Goal: Information Seeking & Learning: Learn about a topic

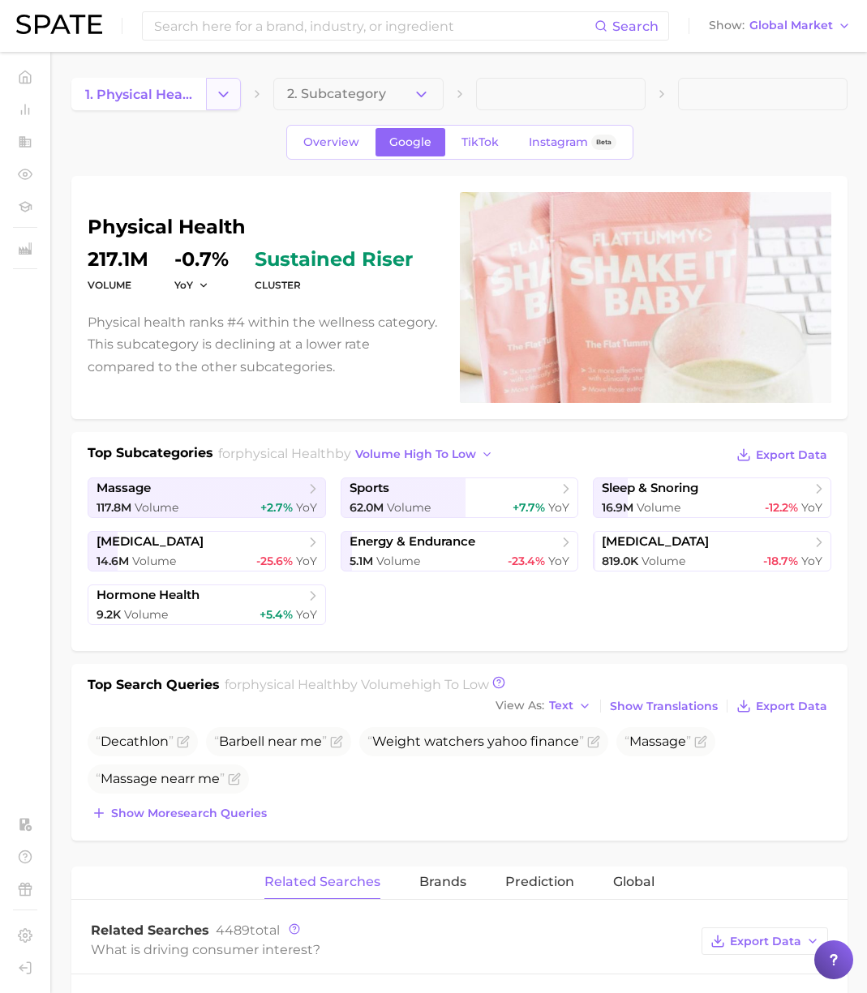
click at [219, 98] on icon "Change Category" at bounding box center [223, 94] width 17 height 17
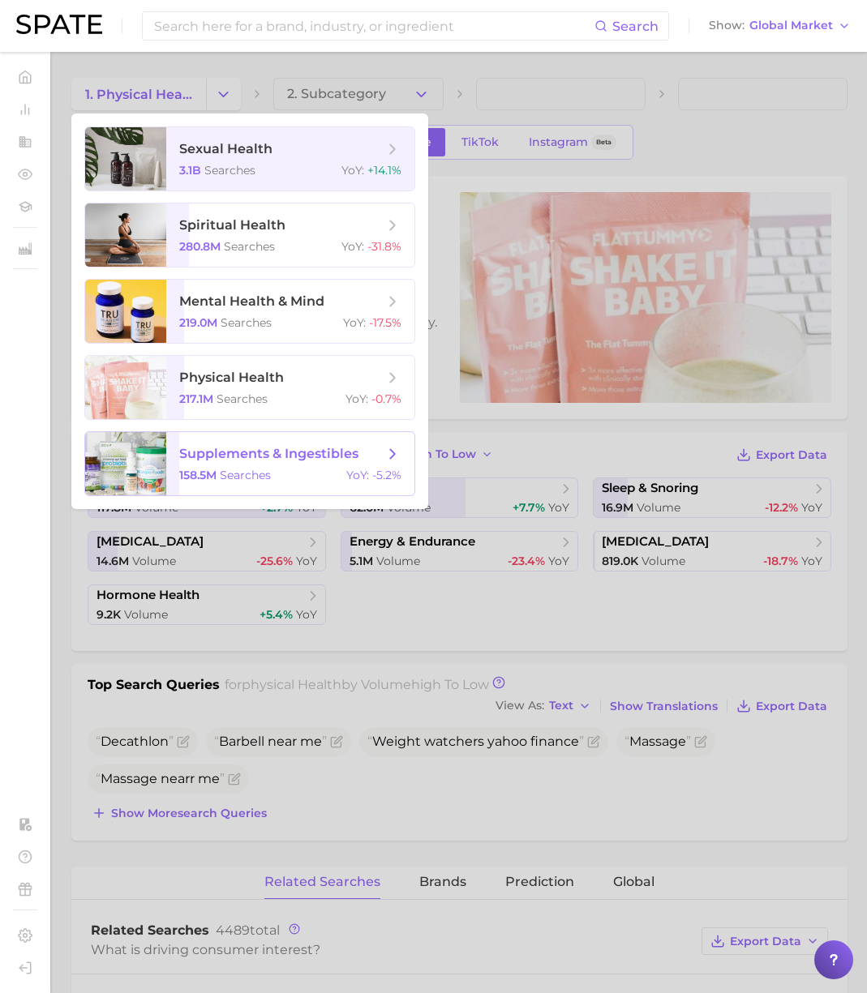
click at [272, 451] on span "supplements & ingestibles" at bounding box center [268, 453] width 179 height 15
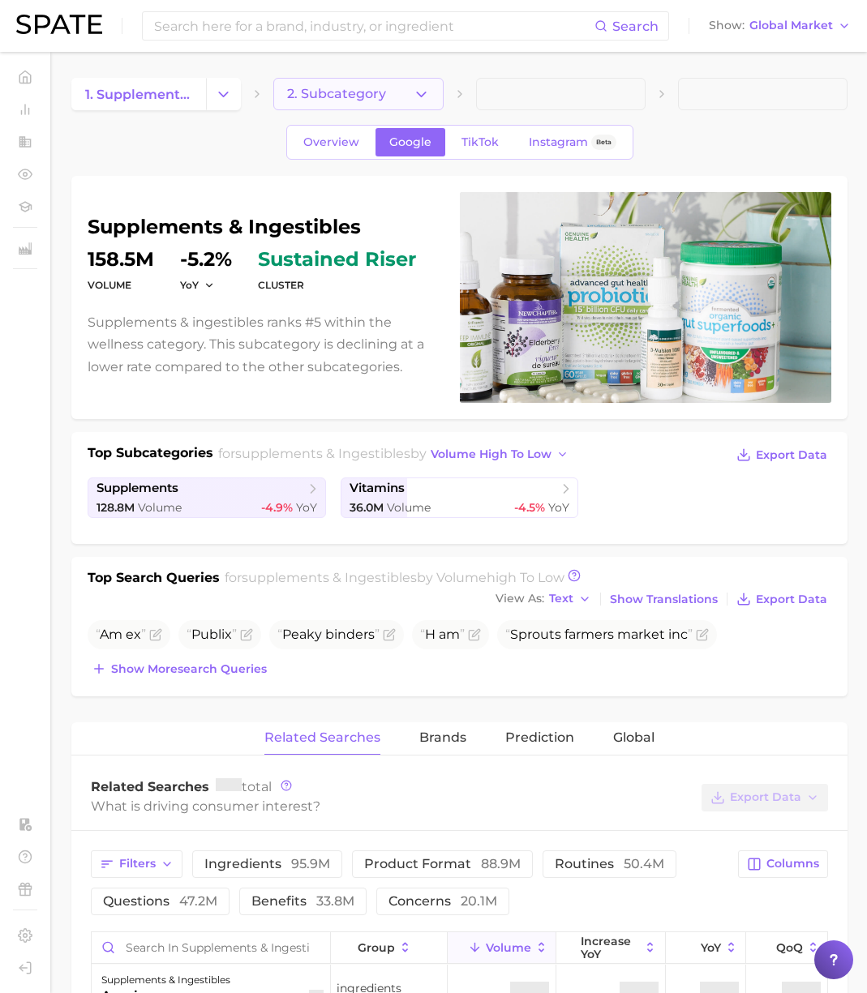
click at [363, 95] on span "2. Subcategory" at bounding box center [336, 94] width 99 height 15
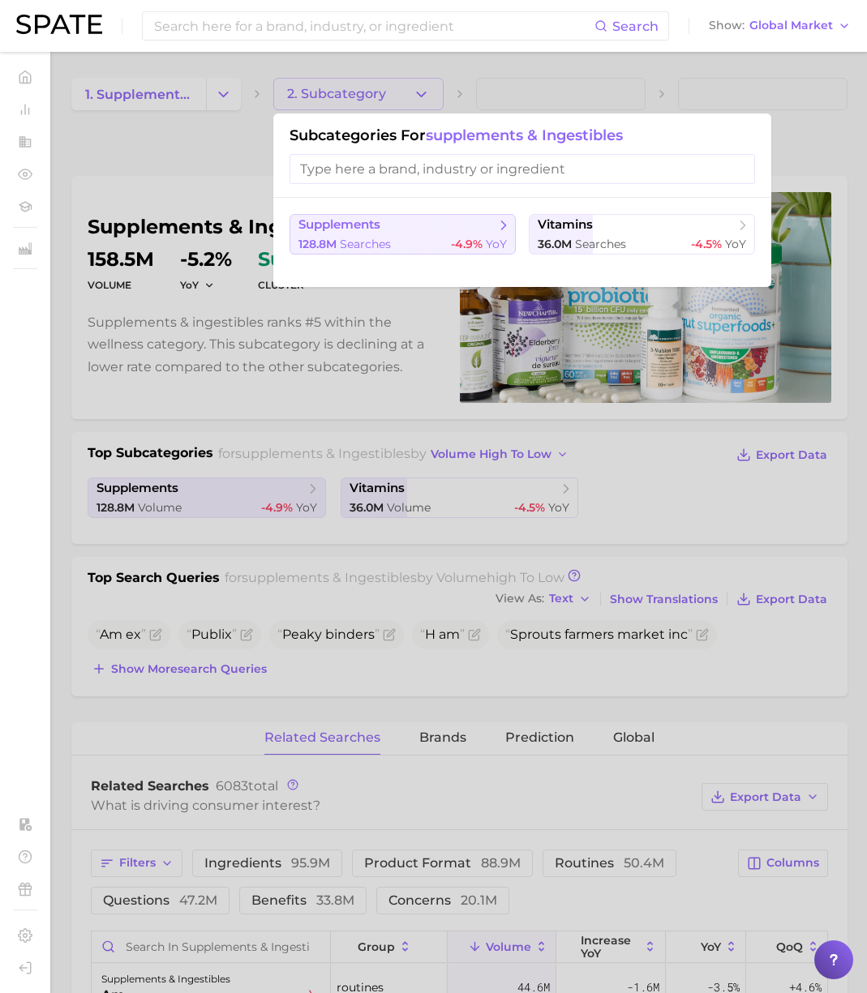
click at [418, 220] on span "supplements" at bounding box center [396, 225] width 197 height 16
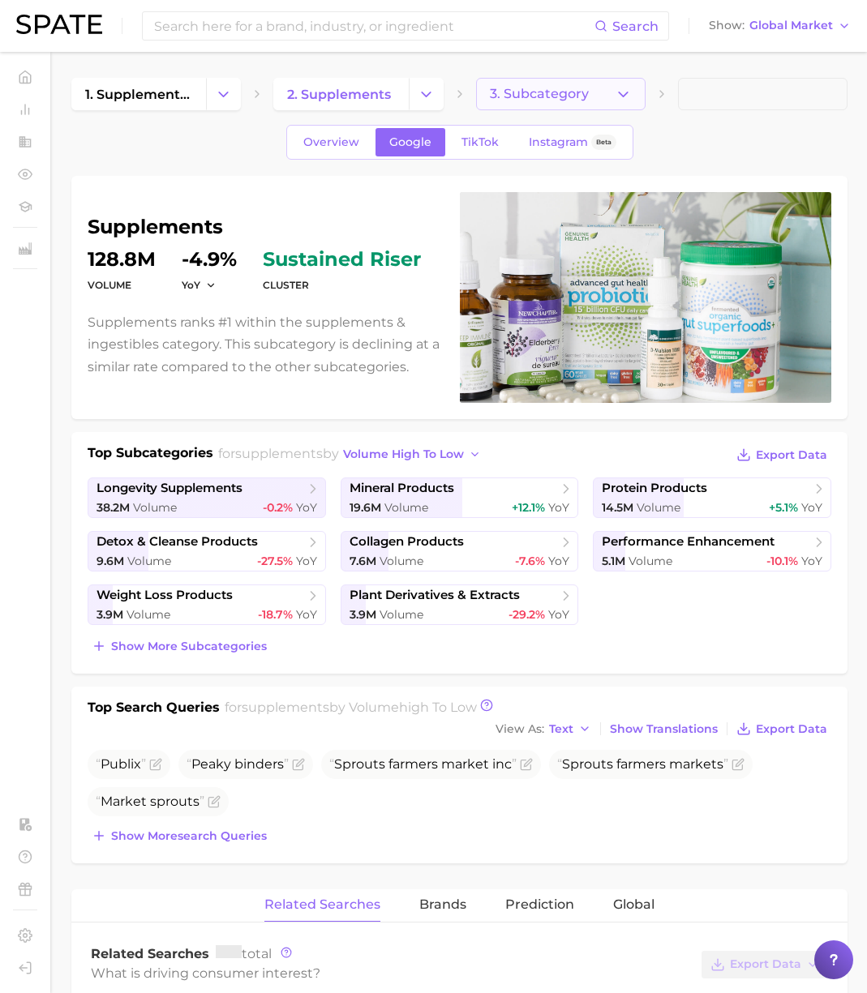
click at [560, 100] on span "3. Subcategory" at bounding box center [539, 94] width 99 height 15
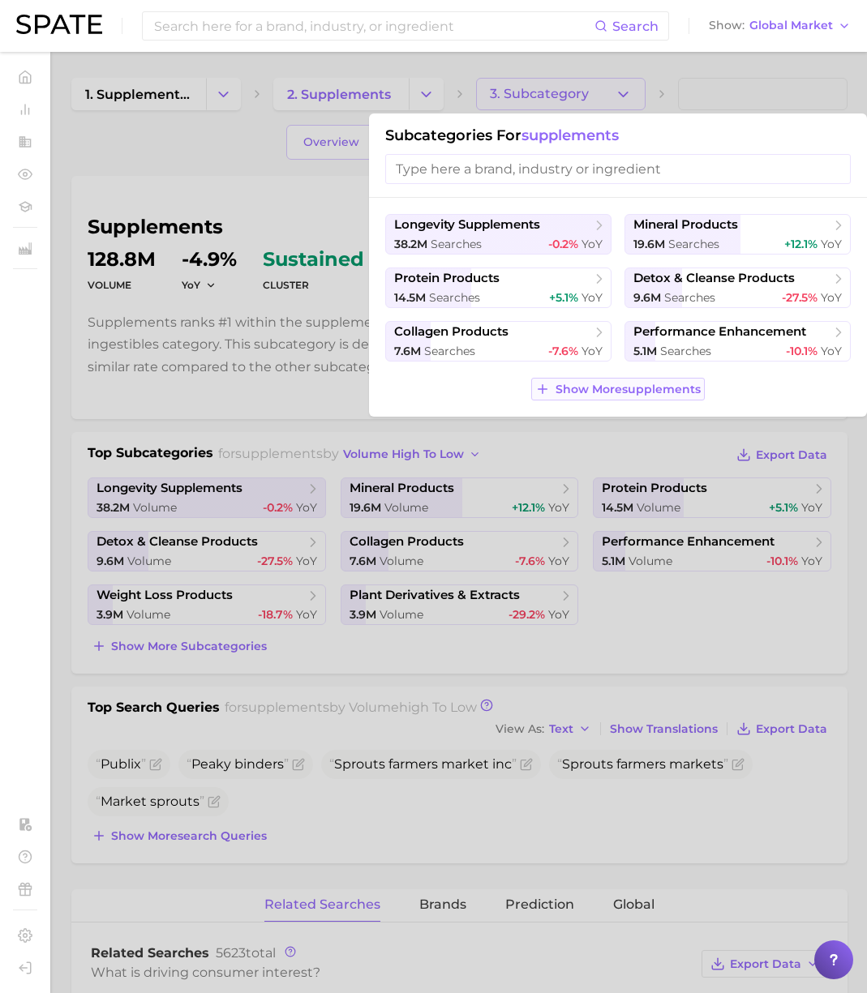
click at [640, 379] on button "Show More supplements" at bounding box center [617, 389] width 173 height 23
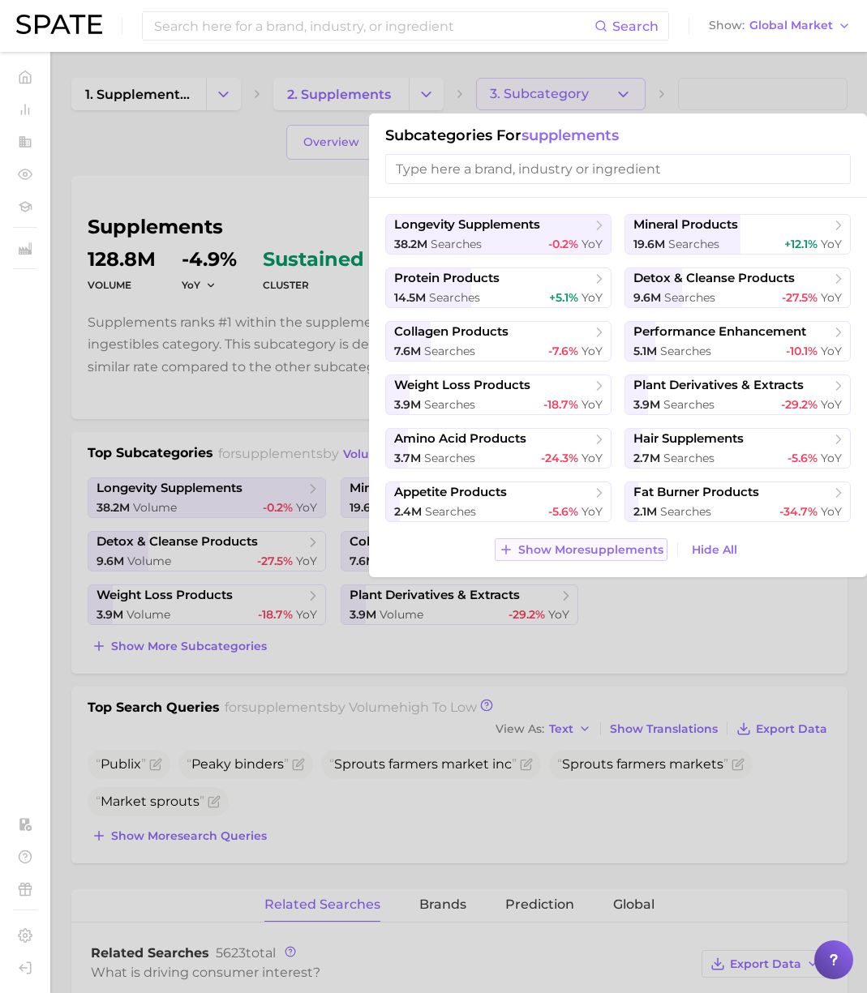
click at [632, 550] on span "Show More supplements" at bounding box center [590, 550] width 145 height 14
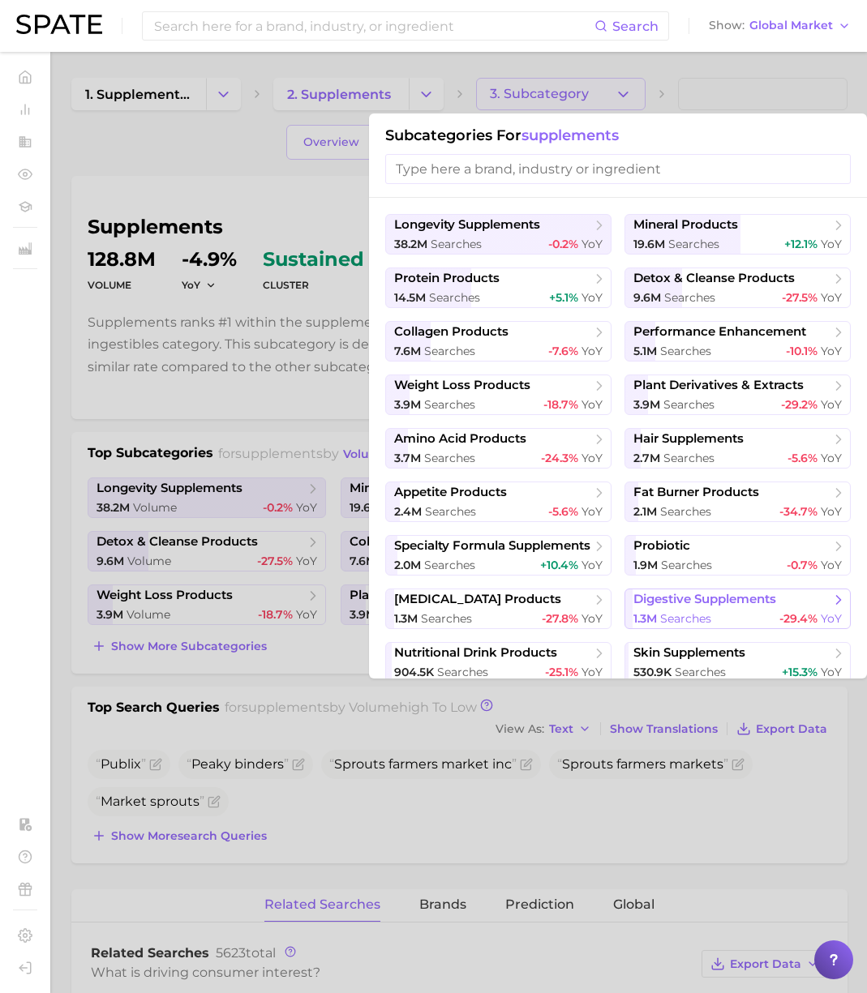
click at [700, 601] on span "digestive supplements" at bounding box center [704, 599] width 143 height 15
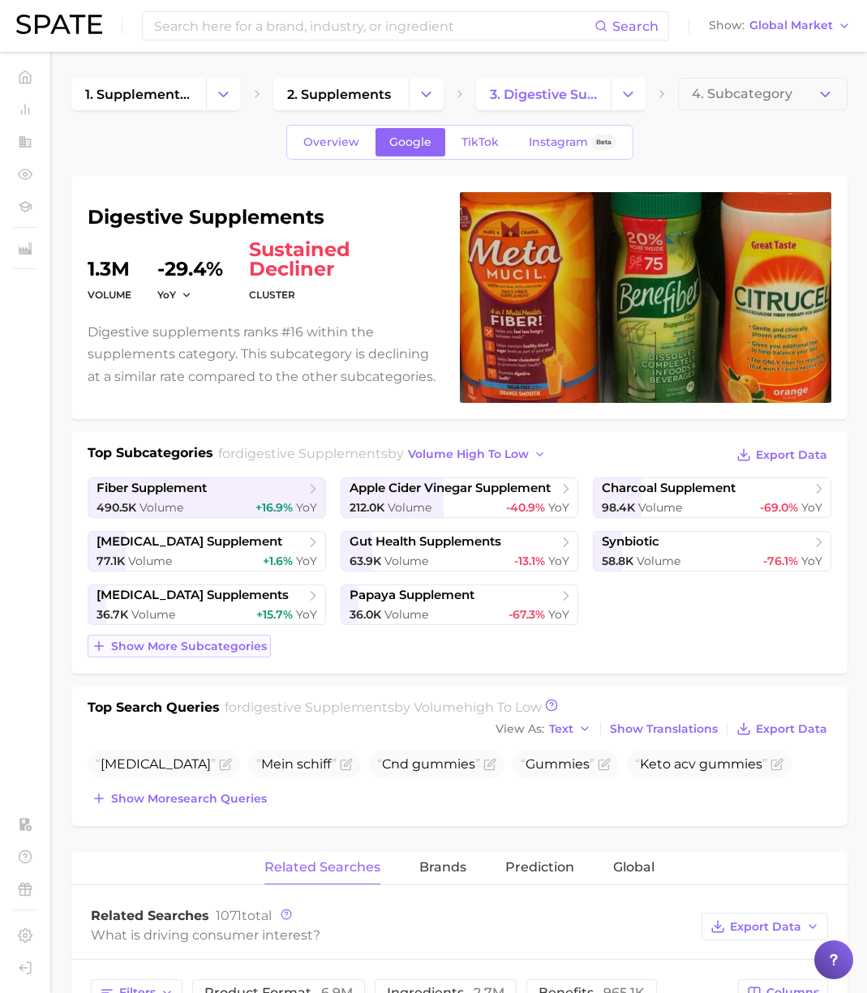
click at [216, 645] on span "Show more subcategories" at bounding box center [189, 647] width 156 height 14
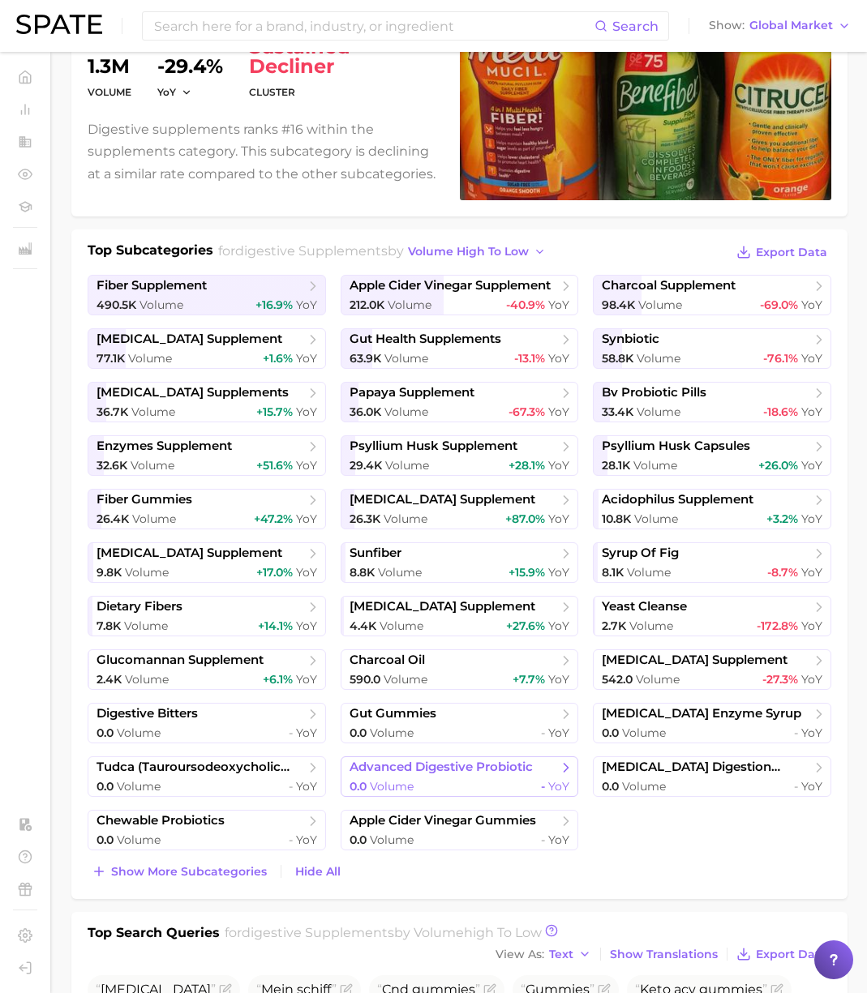
scroll to position [201, 0]
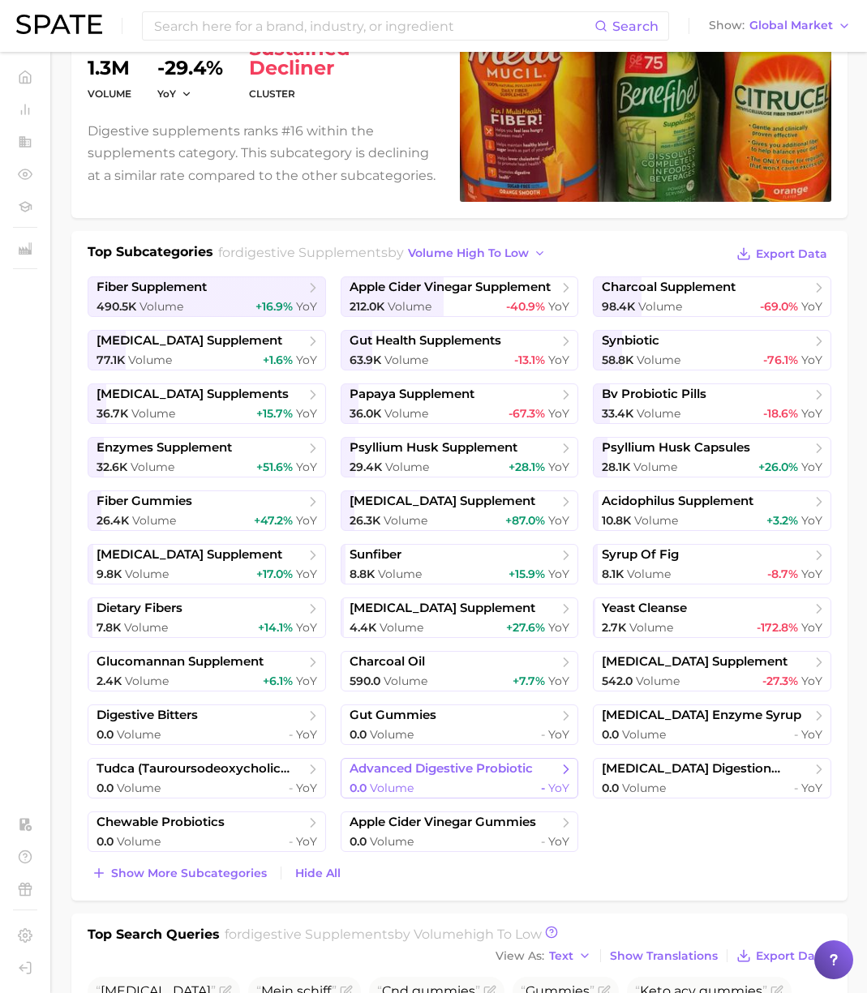
click at [402, 770] on span "advanced digestive probiotic" at bounding box center [440, 768] width 183 height 15
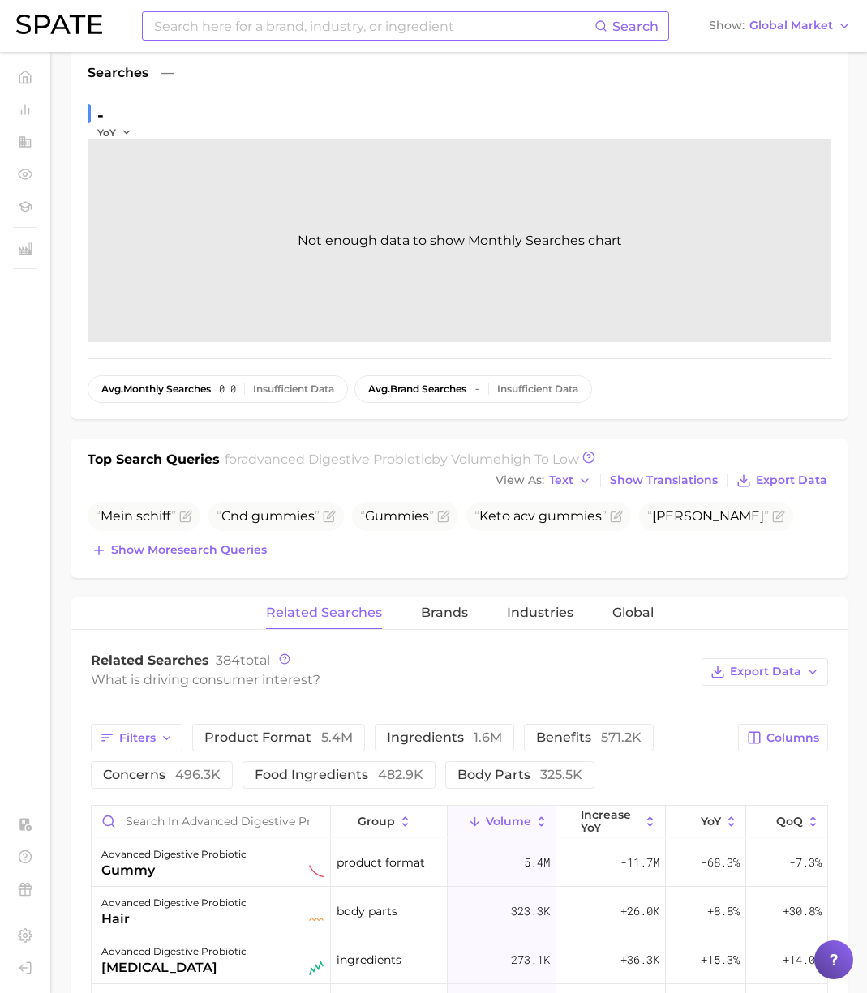
scroll to position [258, 0]
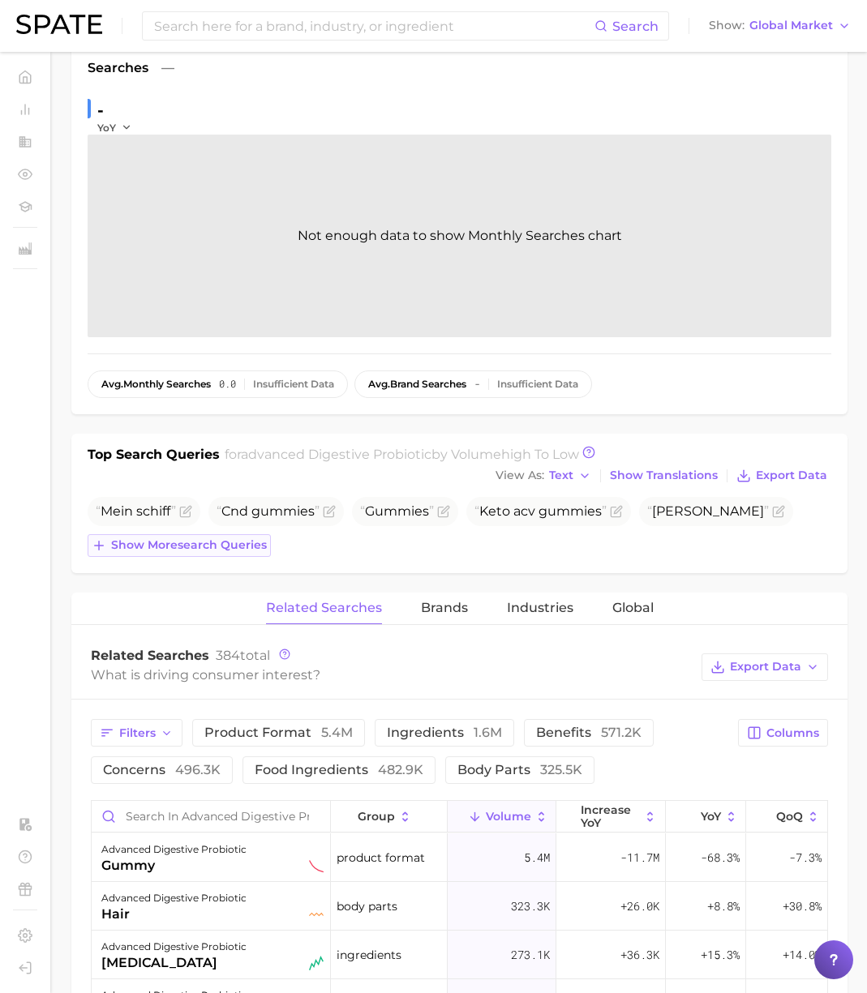
click at [200, 556] on button "Show more search queries" at bounding box center [179, 545] width 183 height 23
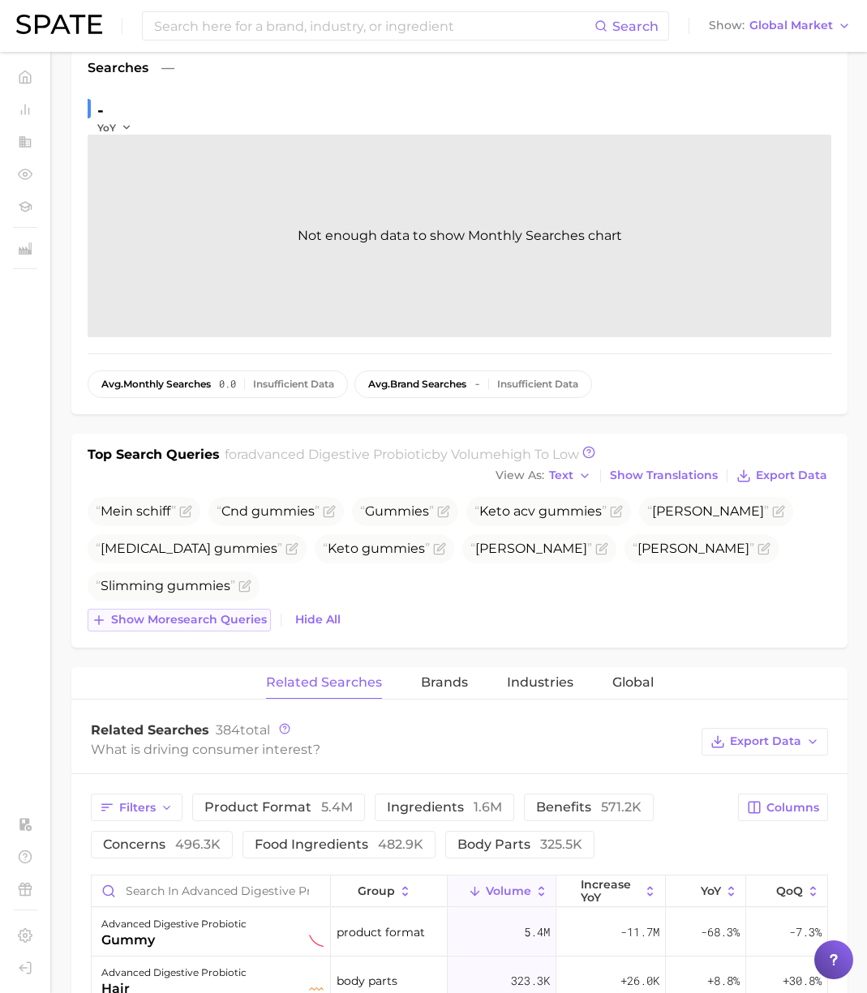
click at [246, 624] on span "Show more search queries" at bounding box center [189, 620] width 156 height 14
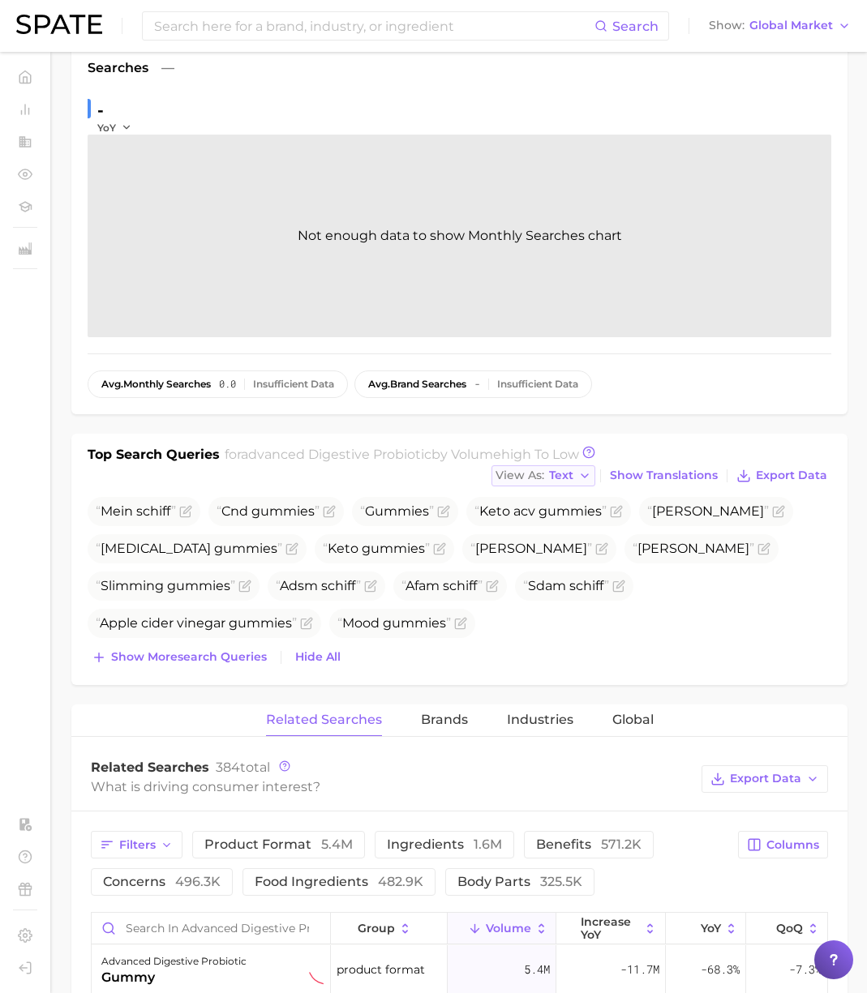
click at [567, 477] on span "Text" at bounding box center [561, 475] width 24 height 9
click at [570, 532] on button "Table" at bounding box center [580, 531] width 178 height 29
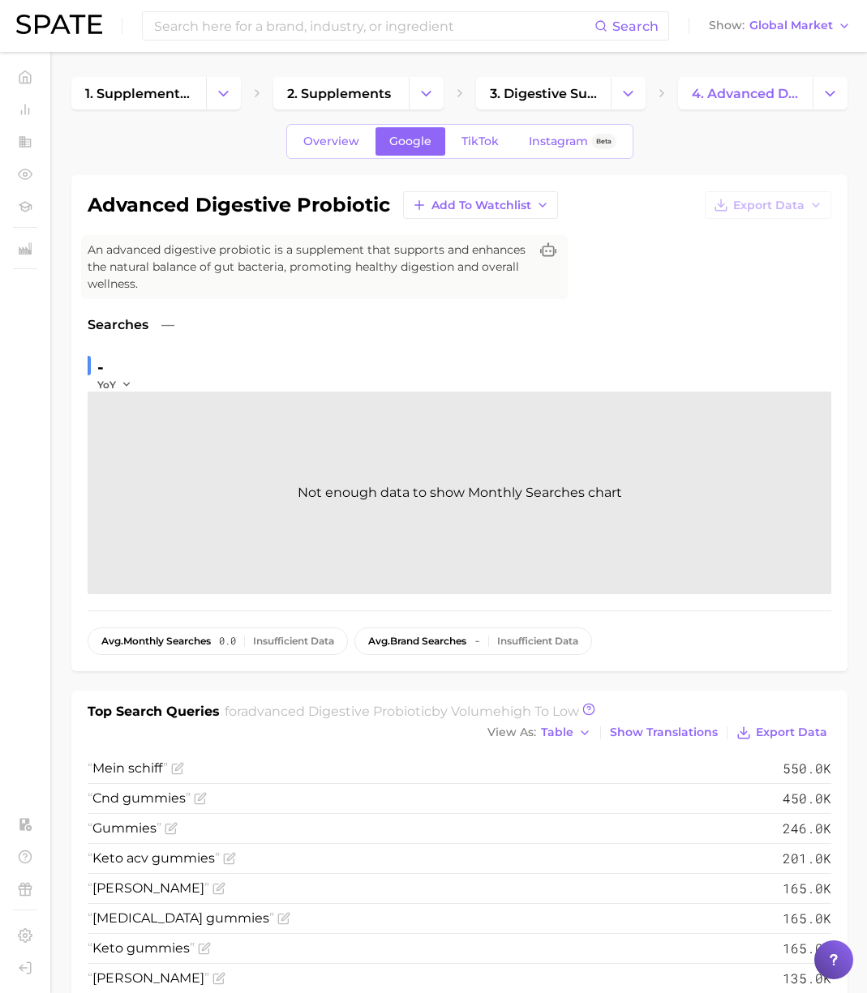
scroll to position [0, 0]
click at [826, 96] on icon "Change Category" at bounding box center [829, 94] width 17 height 17
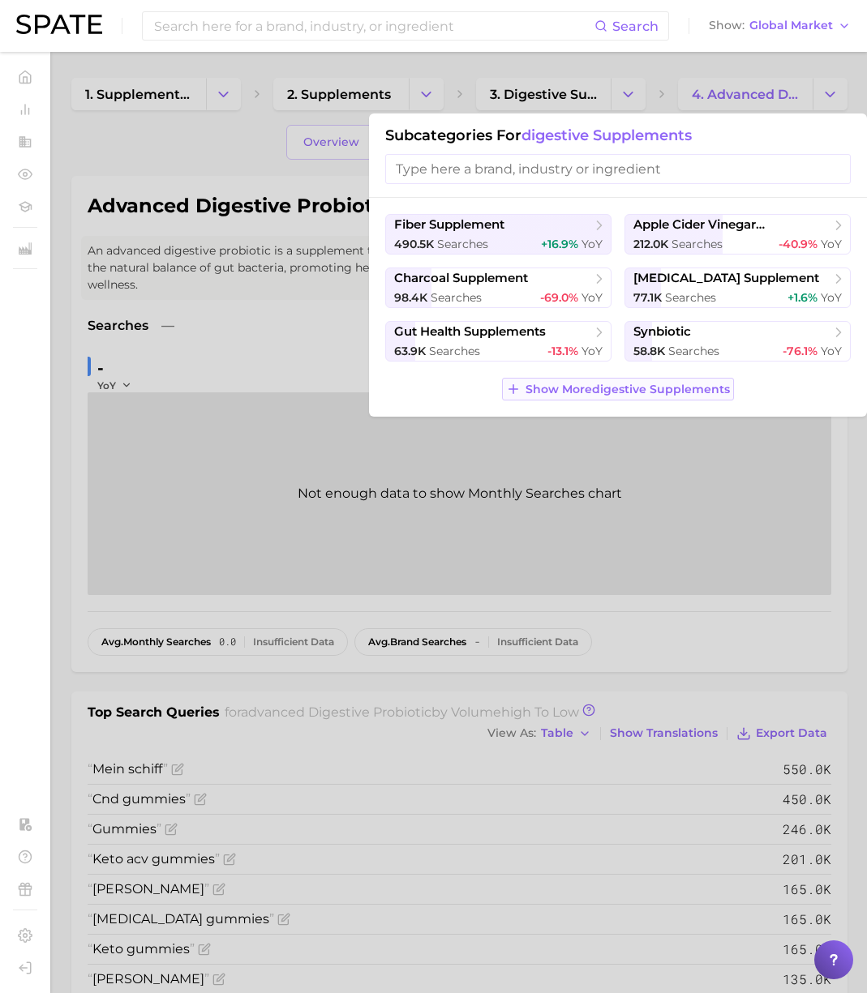
click at [655, 391] on span "Show More digestive supplements" at bounding box center [627, 390] width 204 height 14
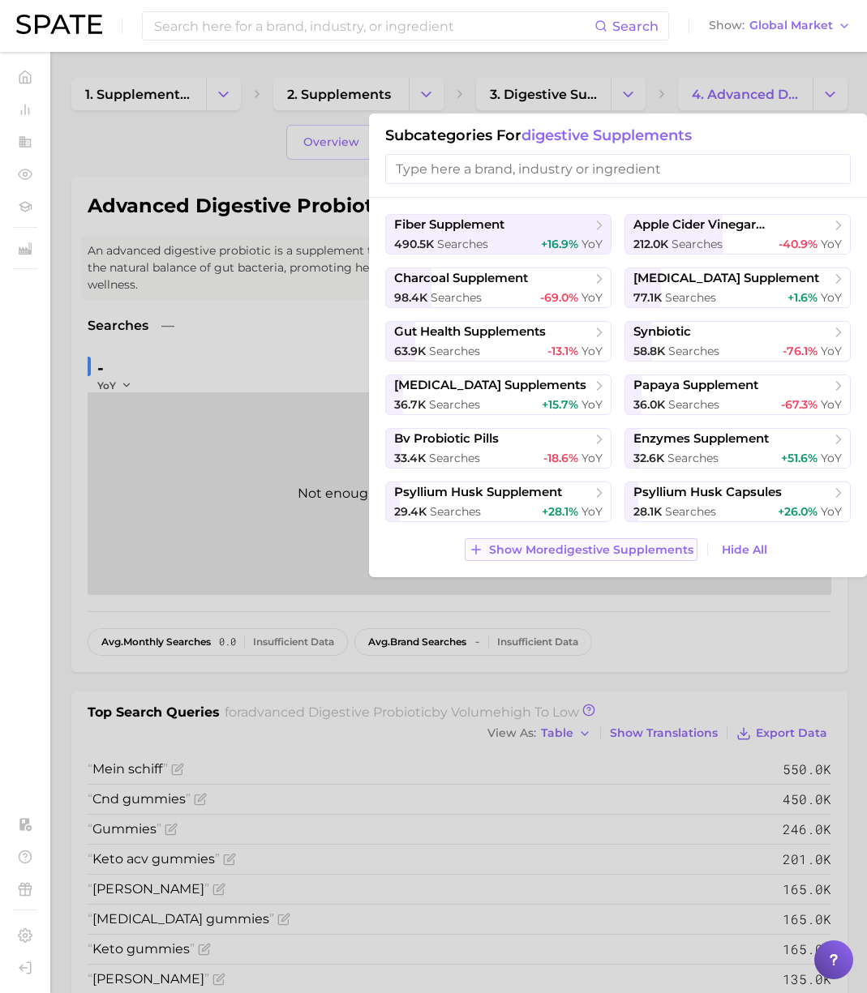
click at [647, 544] on span "Show More digestive supplements" at bounding box center [591, 550] width 204 height 14
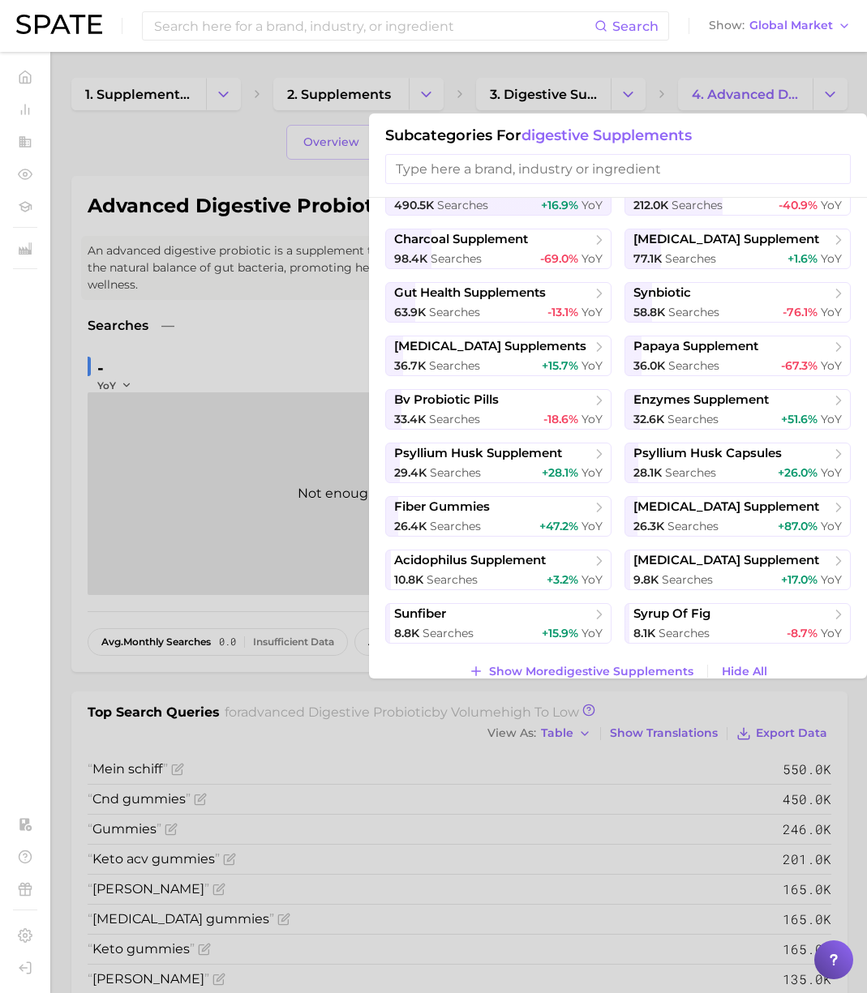
scroll to position [59, 0]
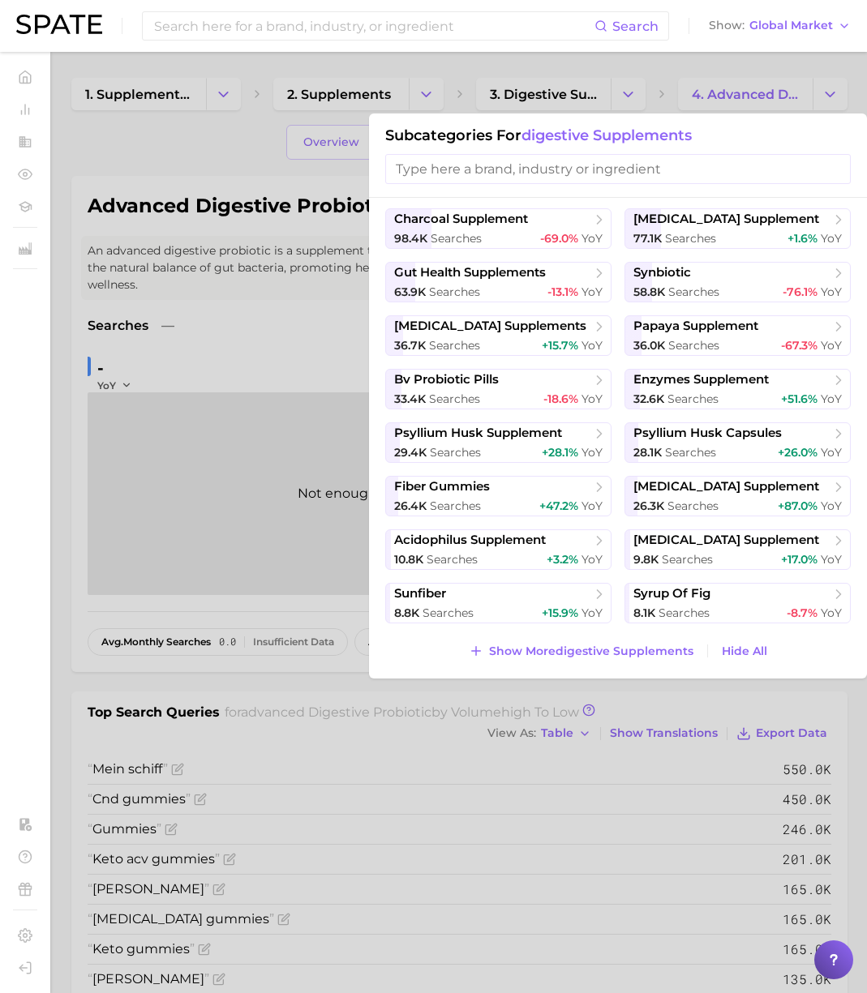
drag, startPoint x: 148, startPoint y: 263, endPoint x: 311, endPoint y: 178, distance: 184.2
click at [152, 264] on div at bounding box center [433, 496] width 867 height 993
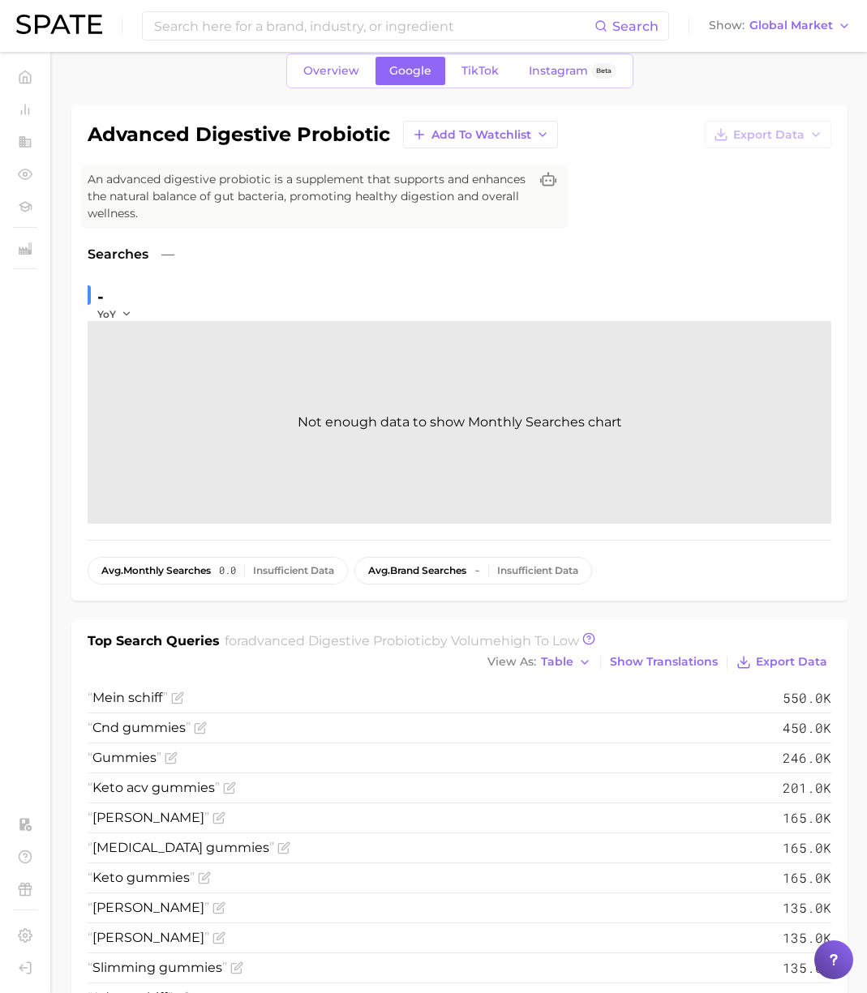
scroll to position [62, 0]
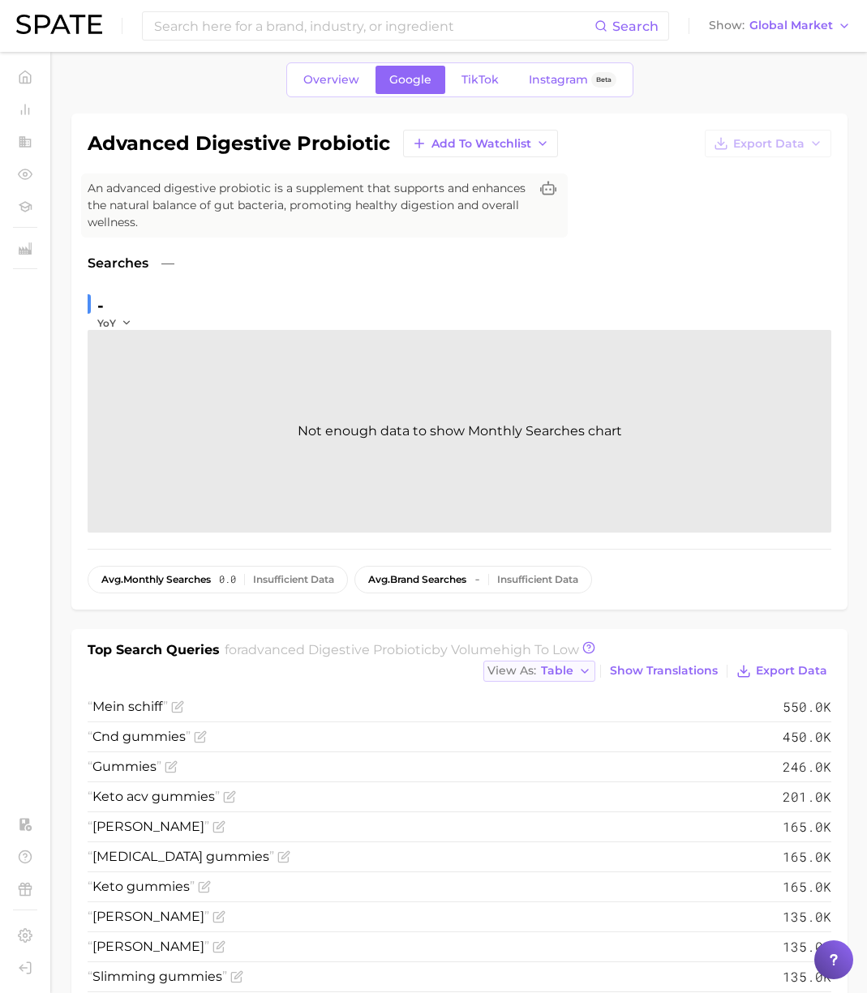
click at [563, 672] on span "Table" at bounding box center [557, 670] width 32 height 9
click at [535, 688] on button "Text" at bounding box center [572, 697] width 178 height 29
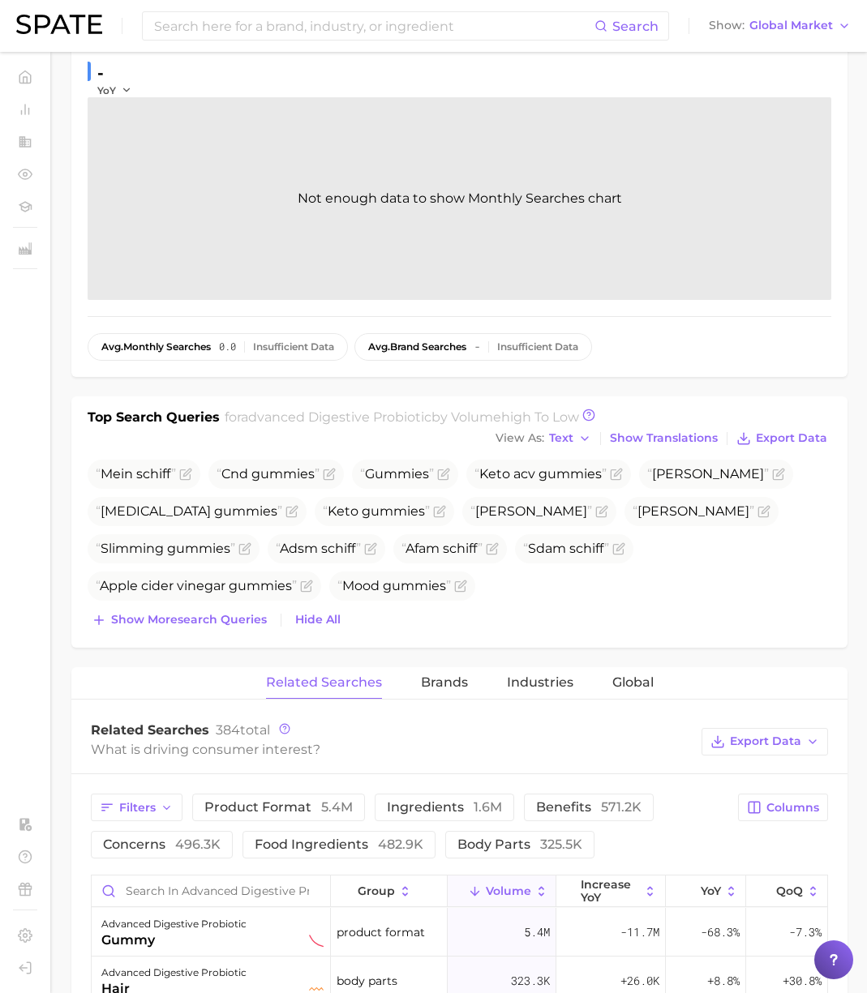
scroll to position [325, 0]
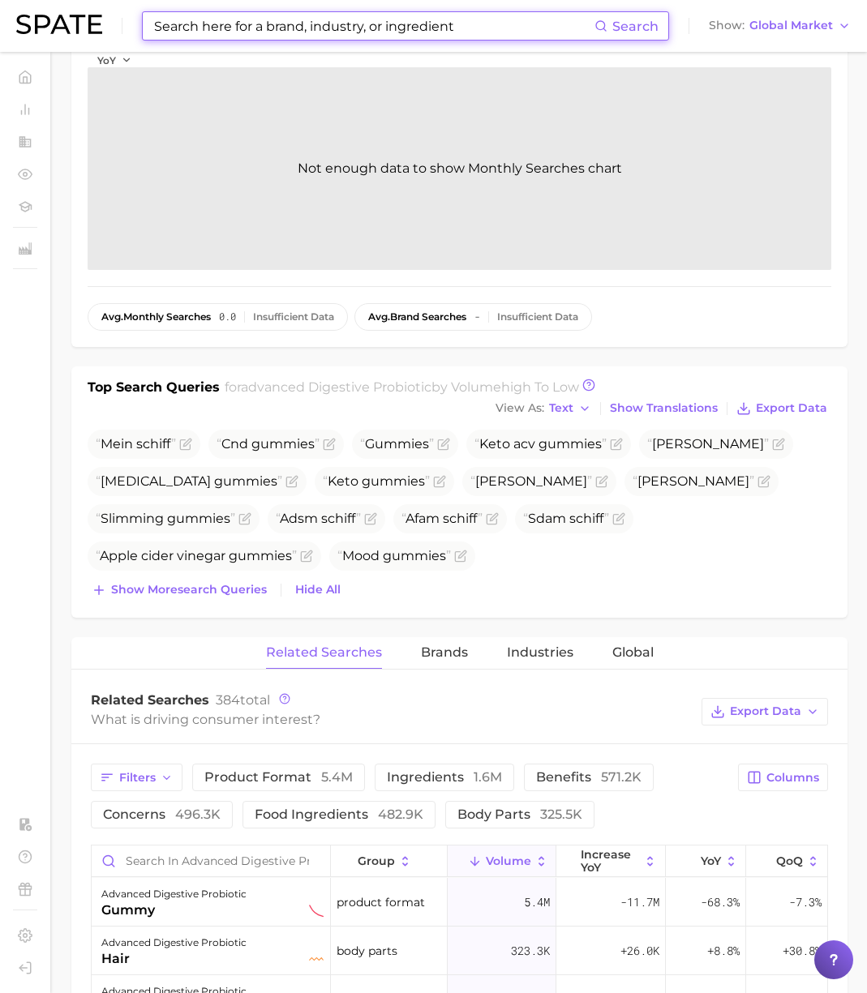
click at [339, 37] on input at bounding box center [373, 26] width 442 height 28
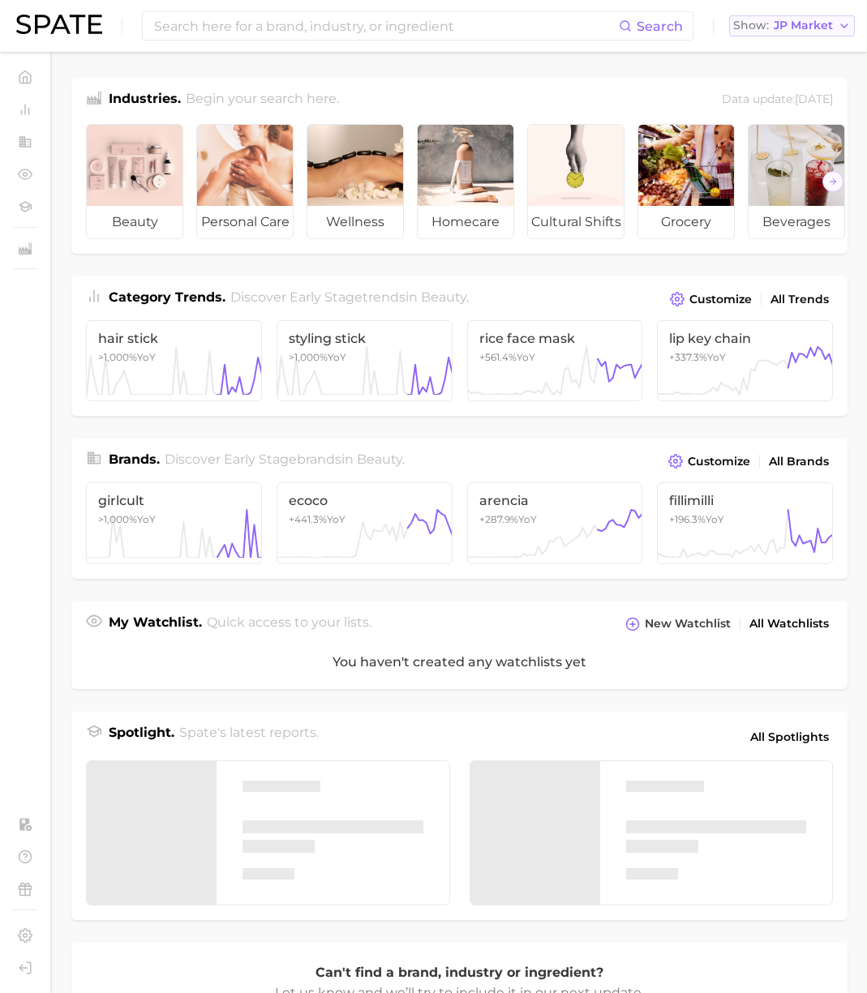
click at [805, 30] on span "JP Market" at bounding box center [802, 25] width 59 height 9
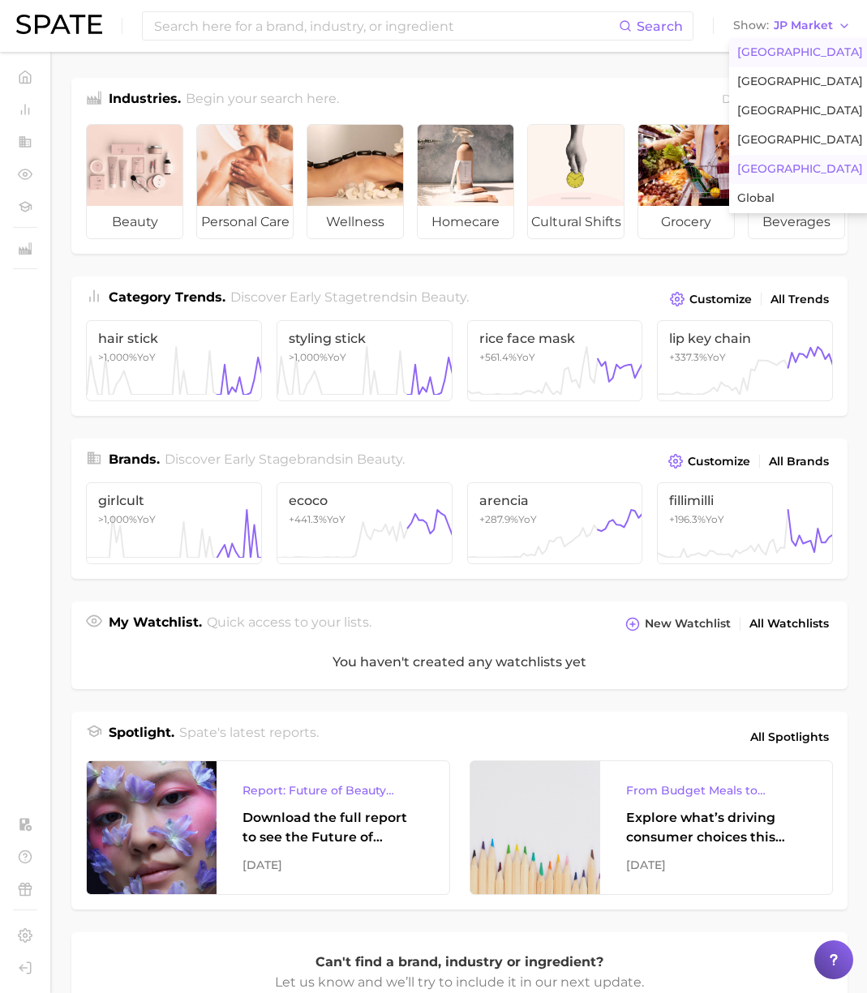
drag, startPoint x: 788, startPoint y: 45, endPoint x: 628, endPoint y: 57, distance: 160.9
click at [786, 45] on span "[GEOGRAPHIC_DATA]" at bounding box center [800, 52] width 126 height 14
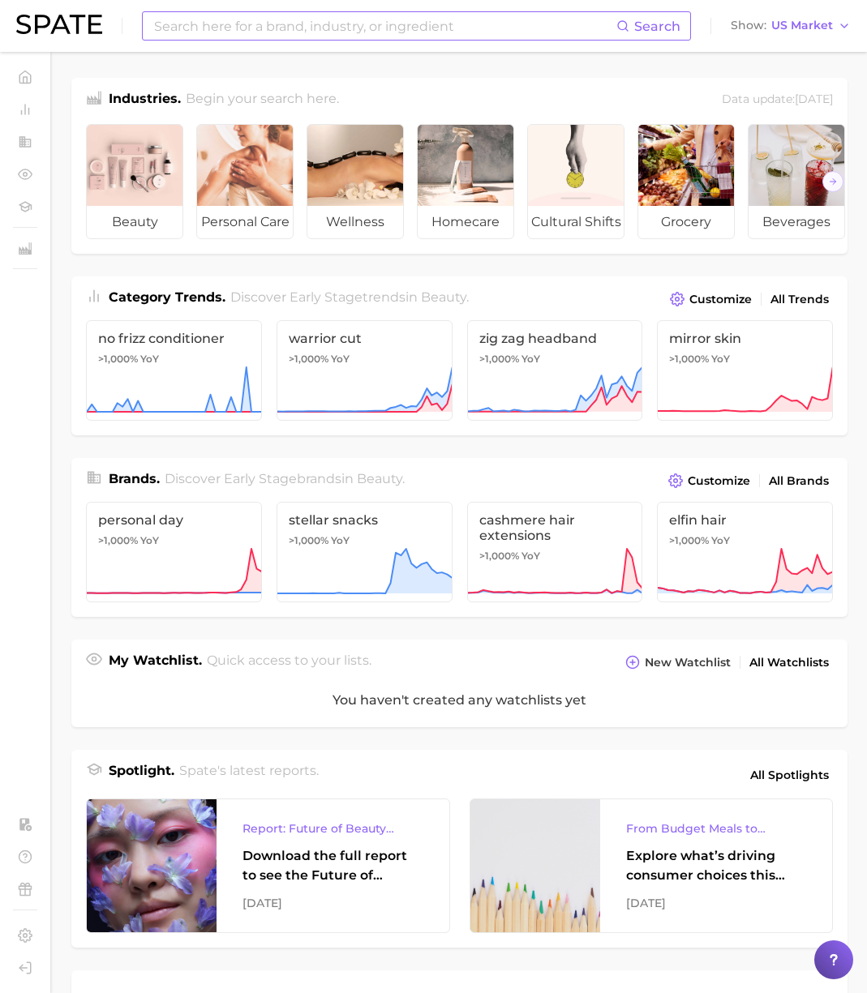
click at [557, 34] on input at bounding box center [384, 26] width 464 height 28
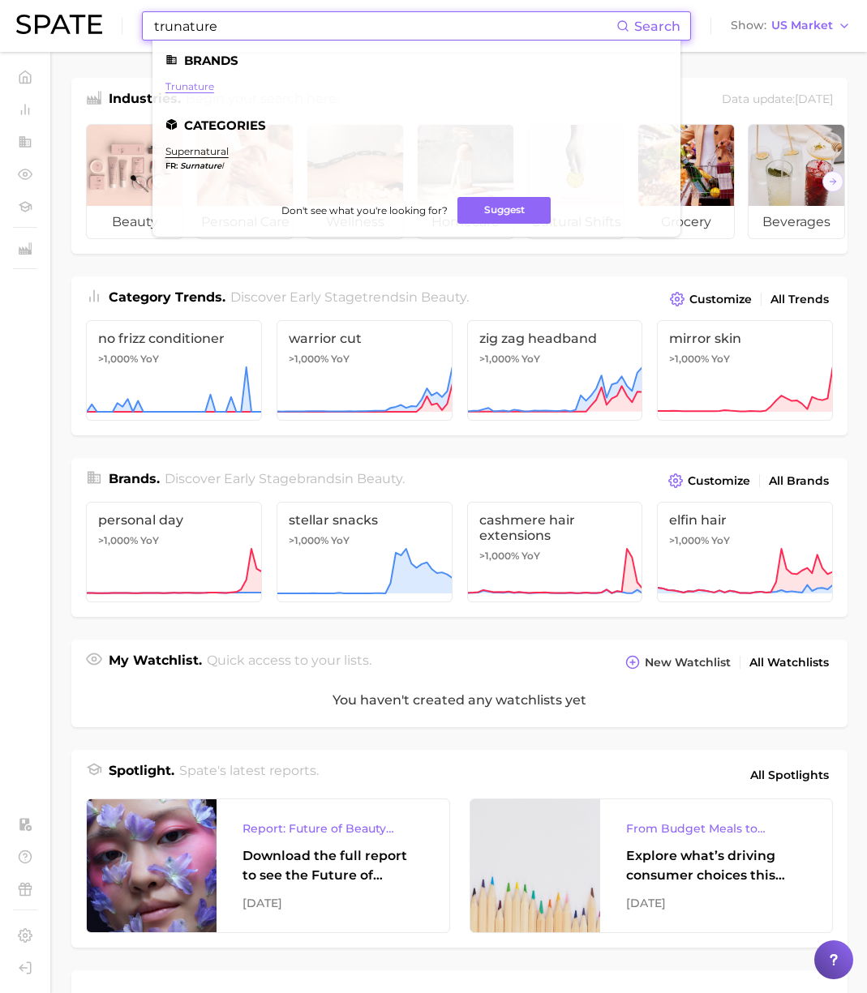
type input "trunature"
click at [182, 84] on link "trunature" at bounding box center [189, 86] width 49 height 12
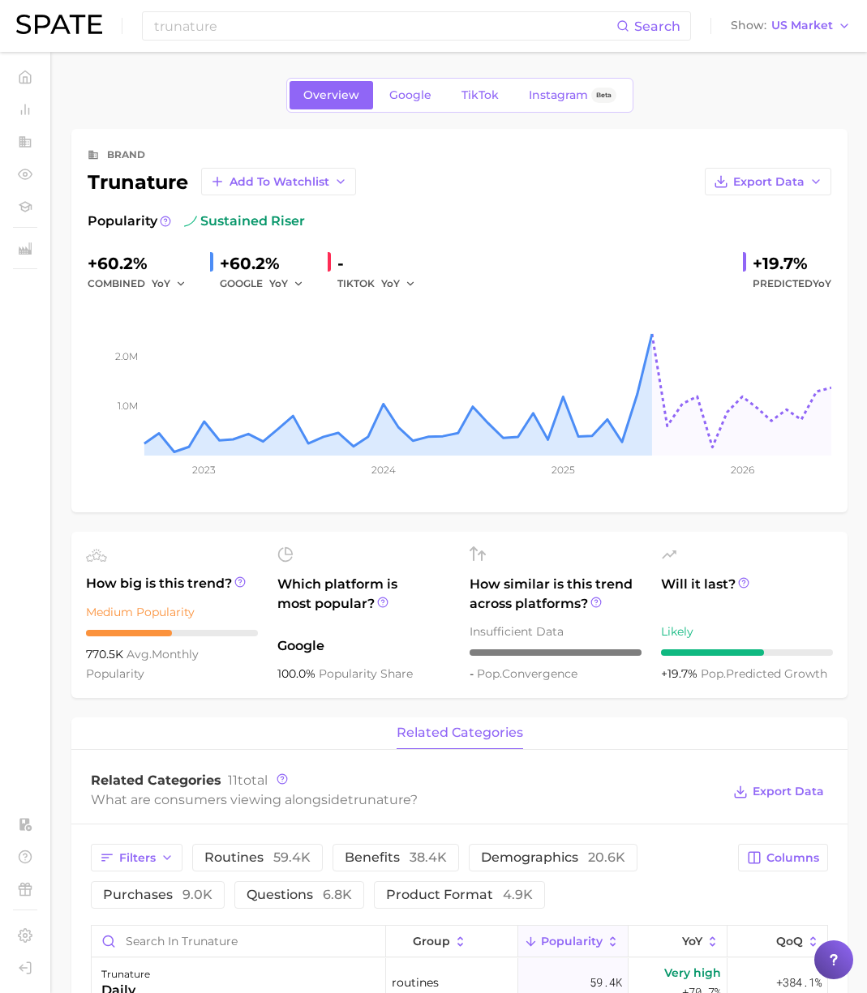
click at [156, 185] on div "trunature Add to Watchlist" at bounding box center [222, 182] width 268 height 28
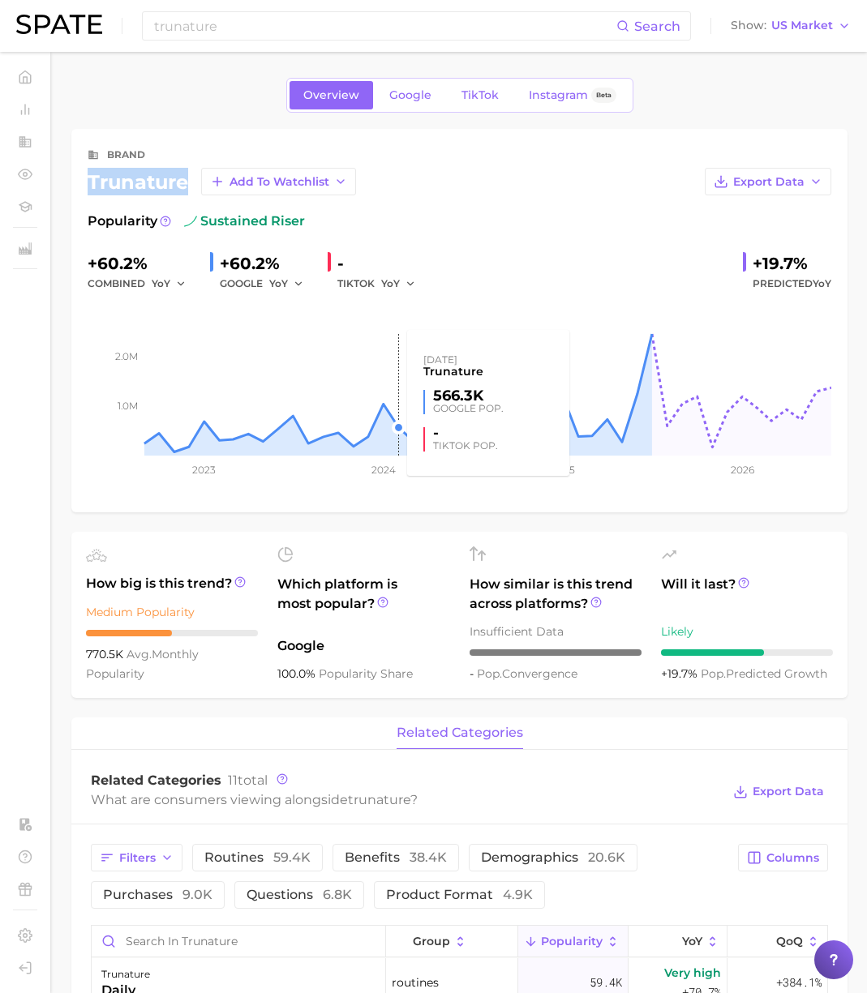
copy div "trunature"
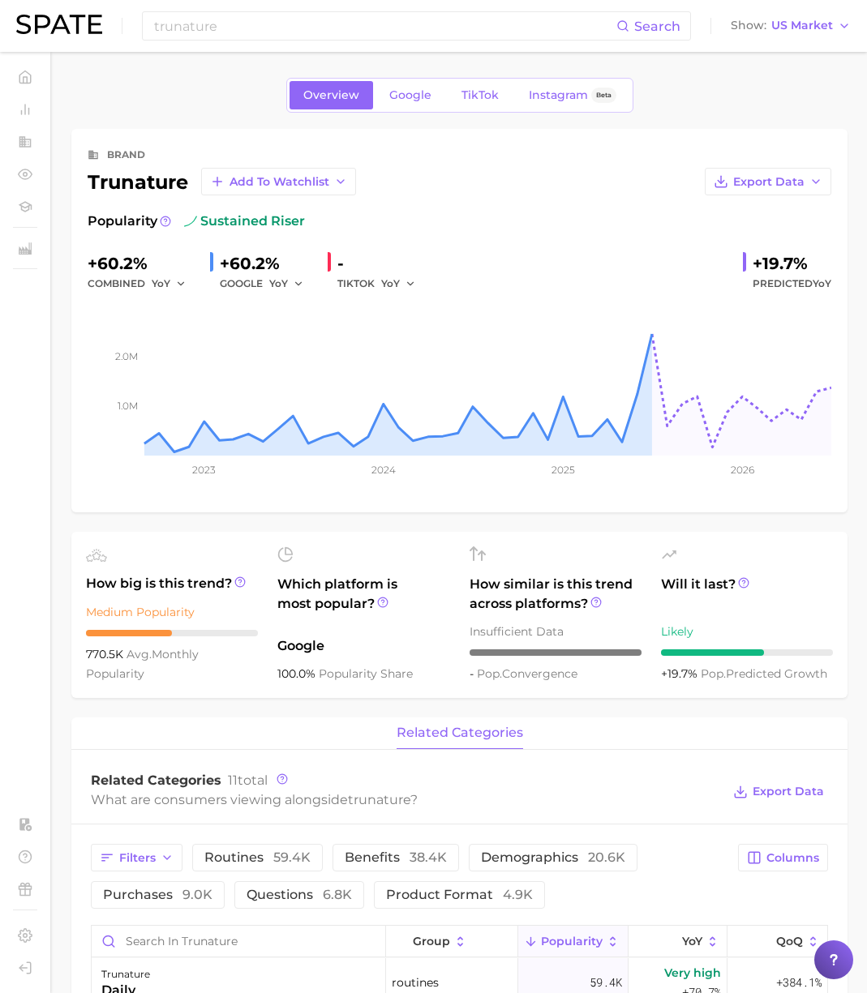
click at [202, 41] on div "trunature Search Show US Market" at bounding box center [433, 26] width 834 height 52
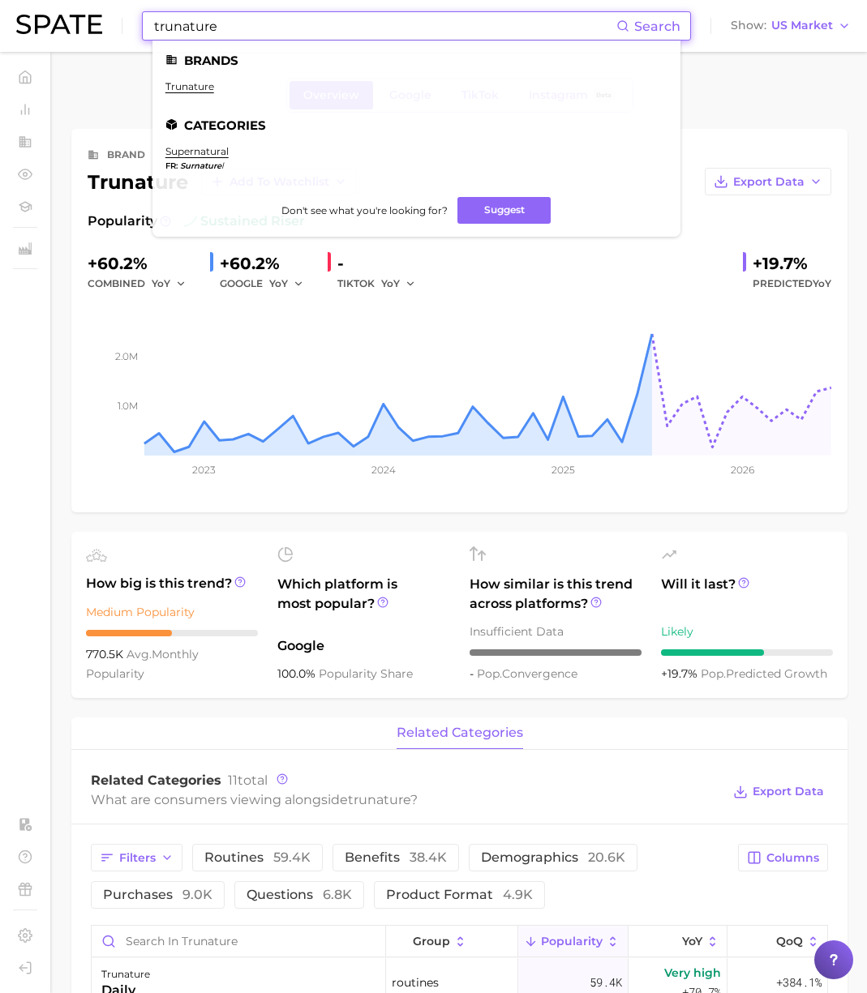
paste input "undigtabl"
drag, startPoint x: 247, startPoint y: 24, endPoint x: 0, endPoint y: 14, distance: 247.5
click at [0, 14] on header "trunature Search Brands trunature Categories supernatural fr surnature l Don't …" at bounding box center [433, 26] width 867 height 52
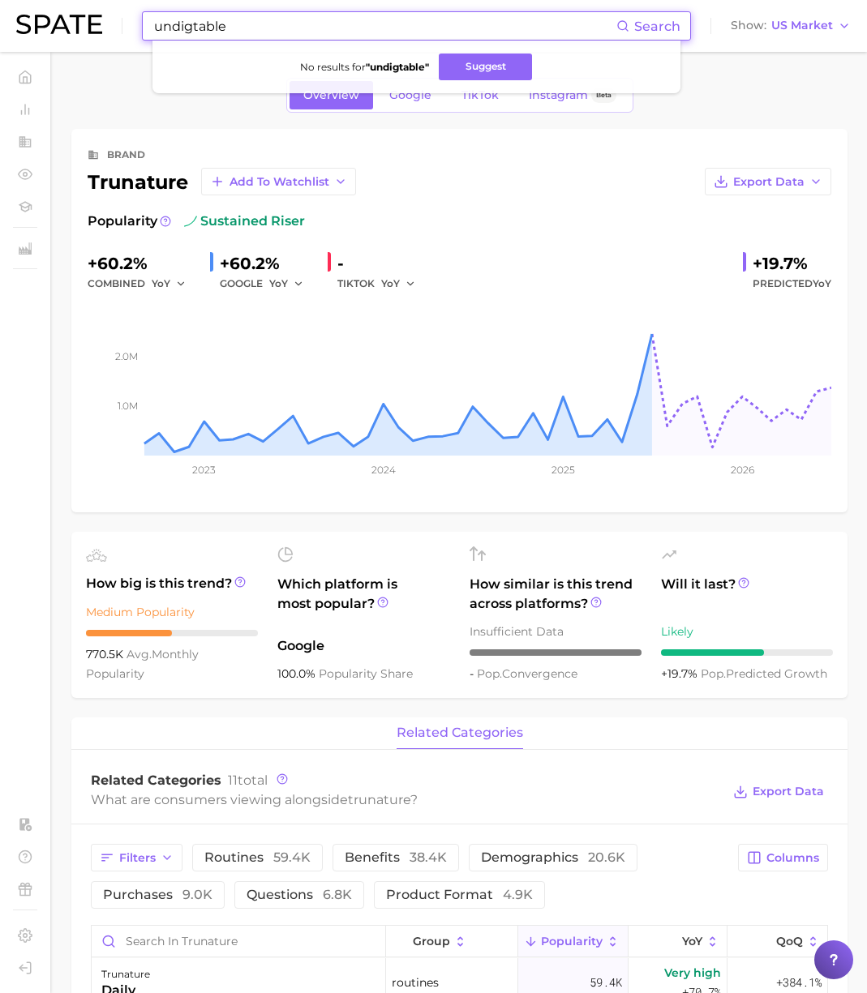
paste input "Urban Moonshin"
drag, startPoint x: 256, startPoint y: 26, endPoint x: 38, endPoint y: 2, distance: 219.4
click at [38, 2] on div "Urban Moonshine Search No results for " undigtable " Suggest Show US Market" at bounding box center [433, 26] width 834 height 52
drag, startPoint x: 285, startPoint y: 28, endPoint x: 310, endPoint y: 30, distance: 25.3
click at [285, 28] on input "Urban Moonshine" at bounding box center [384, 26] width 464 height 28
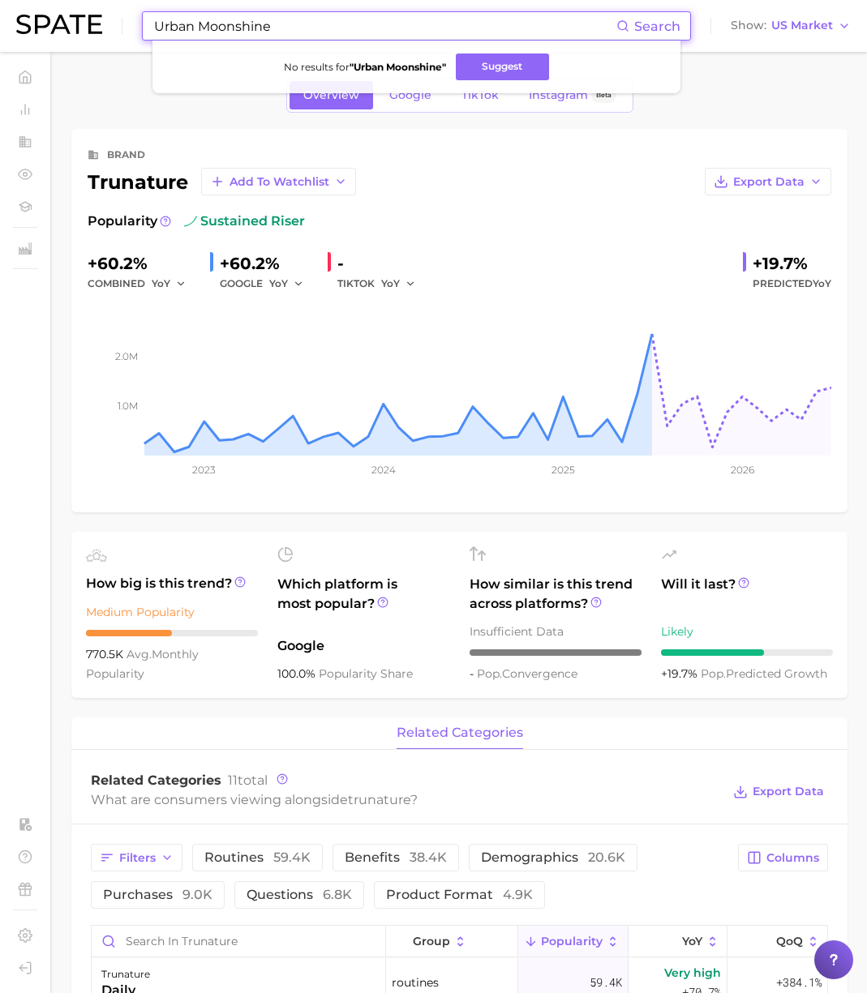
paste input "alaskan love company"
drag, startPoint x: 105, startPoint y: 23, endPoint x: 84, endPoint y: 22, distance: 21.9
click at [84, 22] on div "alaskan love company Search No results for " Urban Moonshine " Suggest Show US …" at bounding box center [433, 26] width 834 height 52
drag, startPoint x: 299, startPoint y: 26, endPoint x: 323, endPoint y: 27, distance: 23.5
click at [304, 26] on input "alaskan love company" at bounding box center [384, 26] width 464 height 28
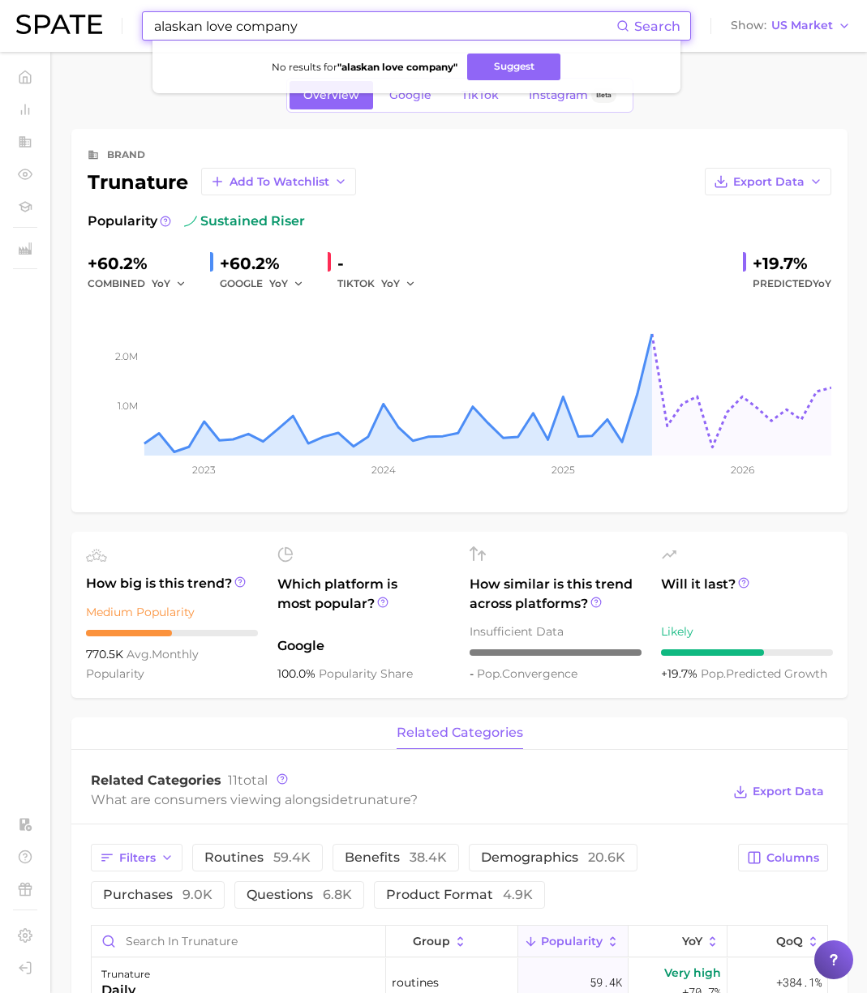
paste input "Just Thrive"
drag, startPoint x: -42, startPoint y: -7, endPoint x: -72, endPoint y: -8, distance: 30.0
click at [0, 0] on html "Just Thrive Search Show US Market Home Trends by Category Ingredients Hashtags …" at bounding box center [433, 496] width 867 height 993
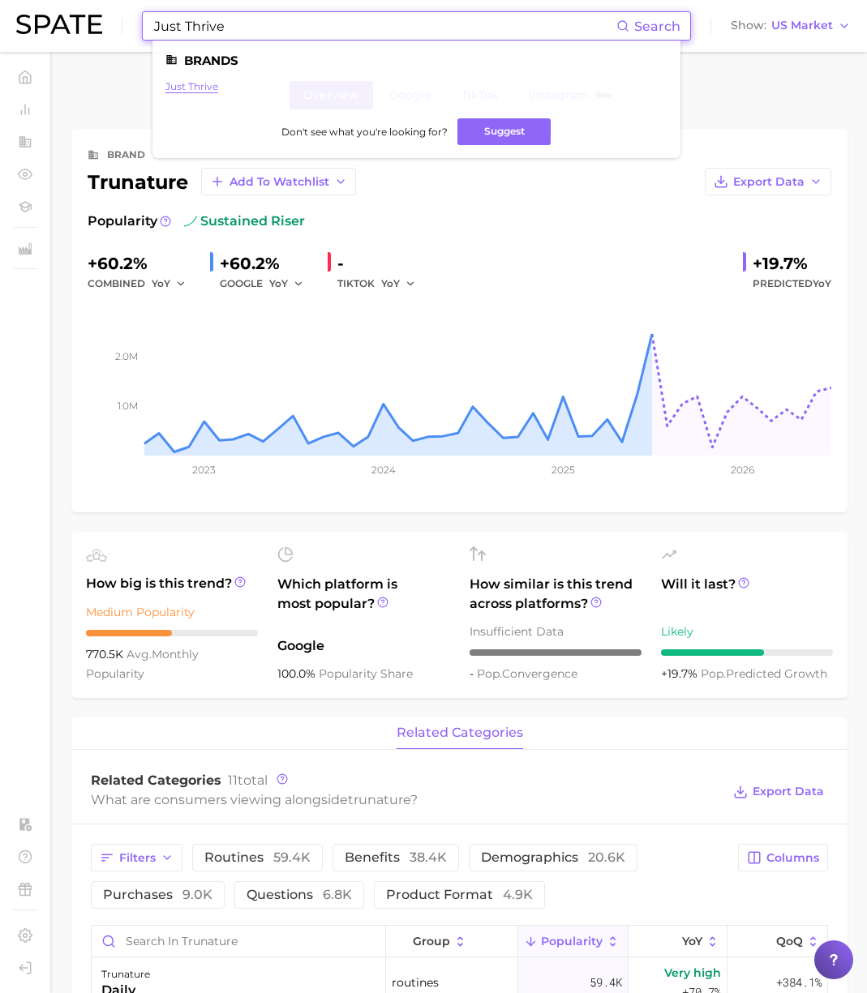
type input "Just Thrive"
click at [195, 84] on link "just thrive" at bounding box center [191, 86] width 53 height 12
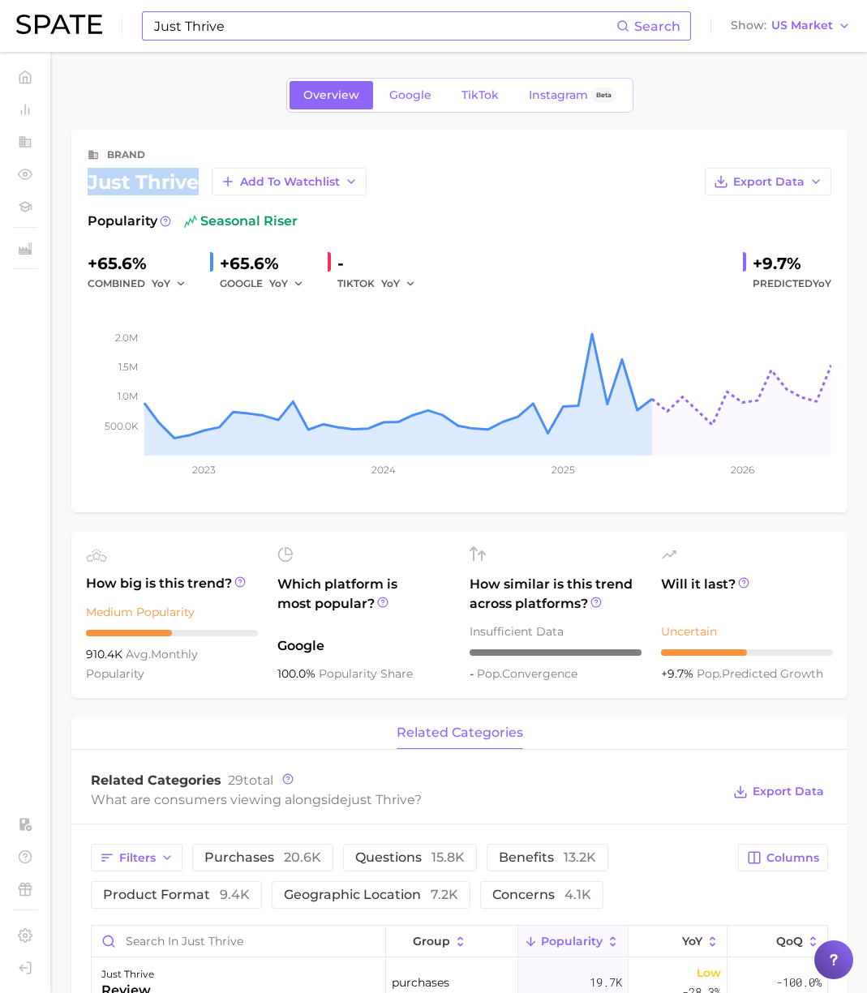
drag, startPoint x: 195, startPoint y: 178, endPoint x: 98, endPoint y: 175, distance: 97.3
click at [90, 186] on div "just thrive Add to Watchlist" at bounding box center [227, 182] width 279 height 28
copy div "just thrive"
click at [413, 79] on div "Overview Google TikTok Instagram Beta" at bounding box center [459, 95] width 347 height 35
click at [413, 88] on span "Google" at bounding box center [410, 95] width 42 height 14
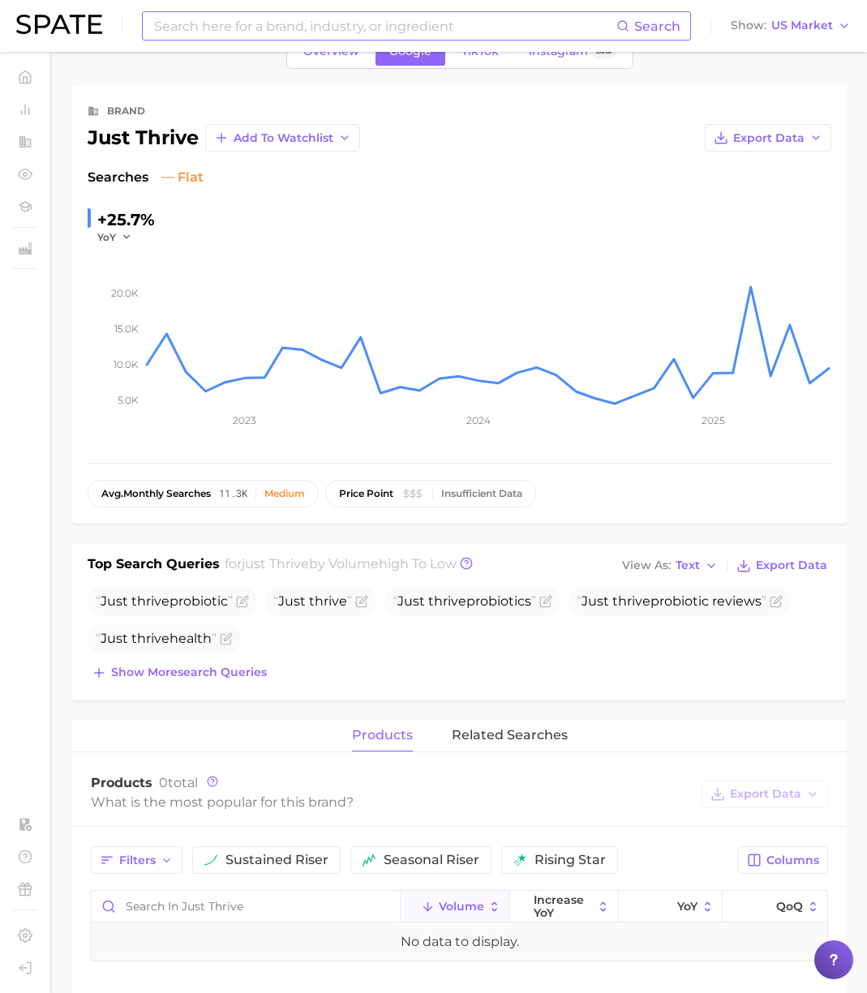
scroll to position [45, 0]
click at [241, 36] on input at bounding box center [384, 26] width 464 height 28
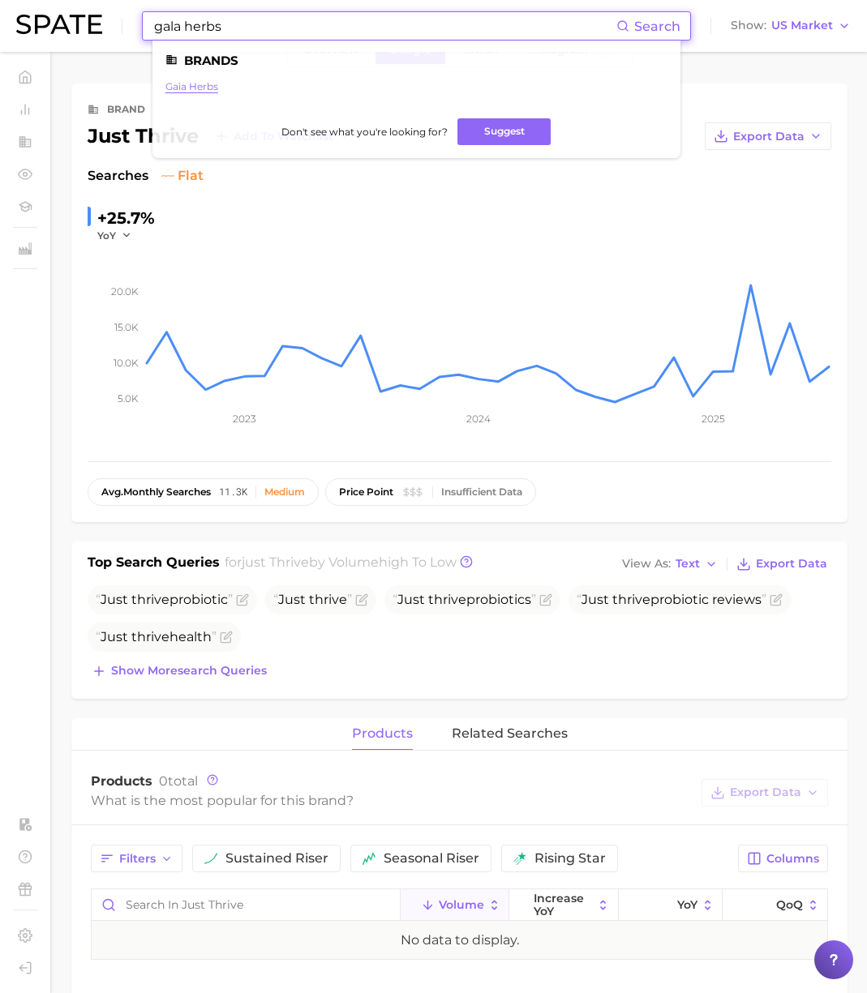
click at [201, 91] on link "gaia herbs" at bounding box center [191, 86] width 53 height 12
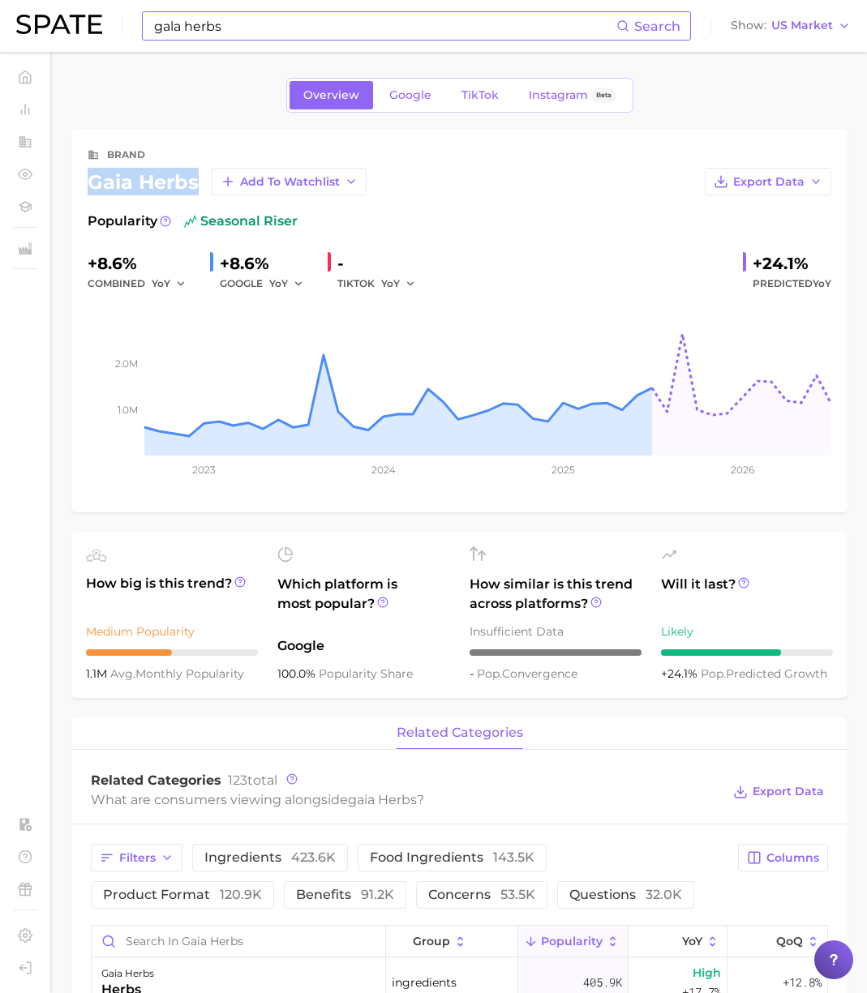
drag, startPoint x: 199, startPoint y: 182, endPoint x: 89, endPoint y: 178, distance: 109.5
click at [89, 178] on div "gaia herbs Add to Watchlist" at bounding box center [227, 182] width 279 height 28
copy div "gaia herbs"
drag, startPoint x: 227, startPoint y: 59, endPoint x: 243, endPoint y: 32, distance: 31.3
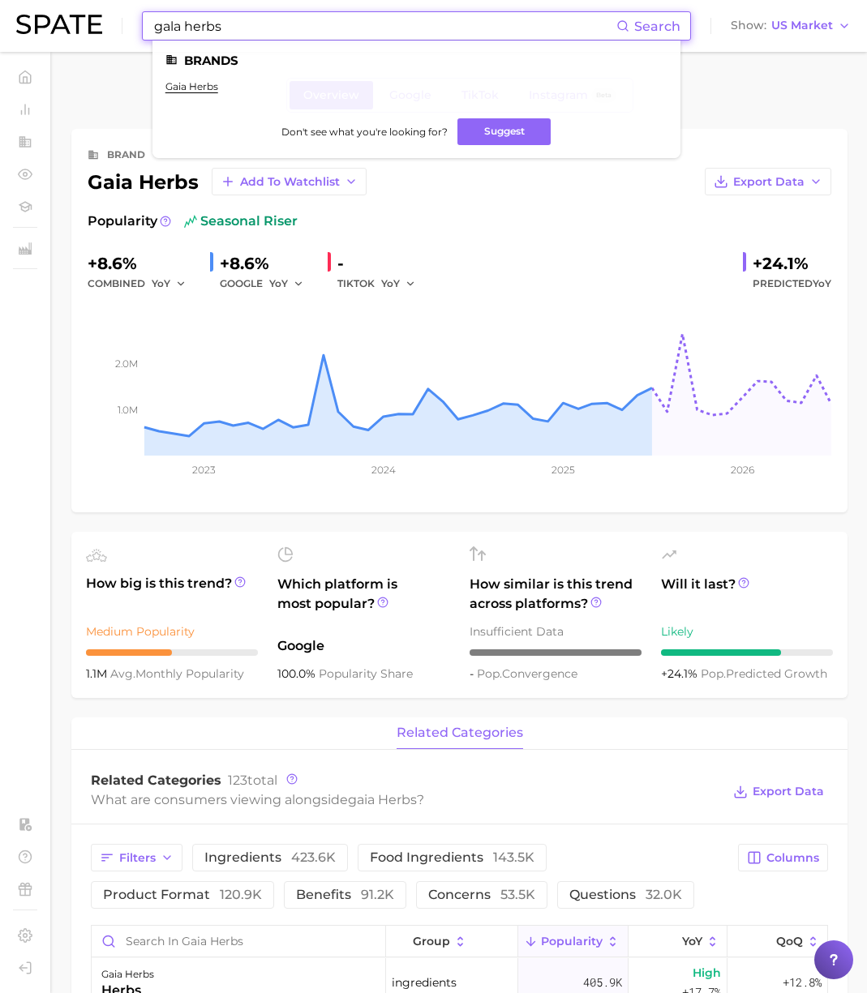
paste input "[MEDICAL_DATA]"
drag, startPoint x: 225, startPoint y: 27, endPoint x: 55, endPoint y: 11, distance: 170.1
click at [55, 11] on div "[MEDICAL_DATA] Search Brands gaia herbs Don't see what you're looking for? Sugg…" at bounding box center [433, 26] width 834 height 52
click at [170, 88] on link "[MEDICAL_DATA]" at bounding box center [209, 86] width 88 height 12
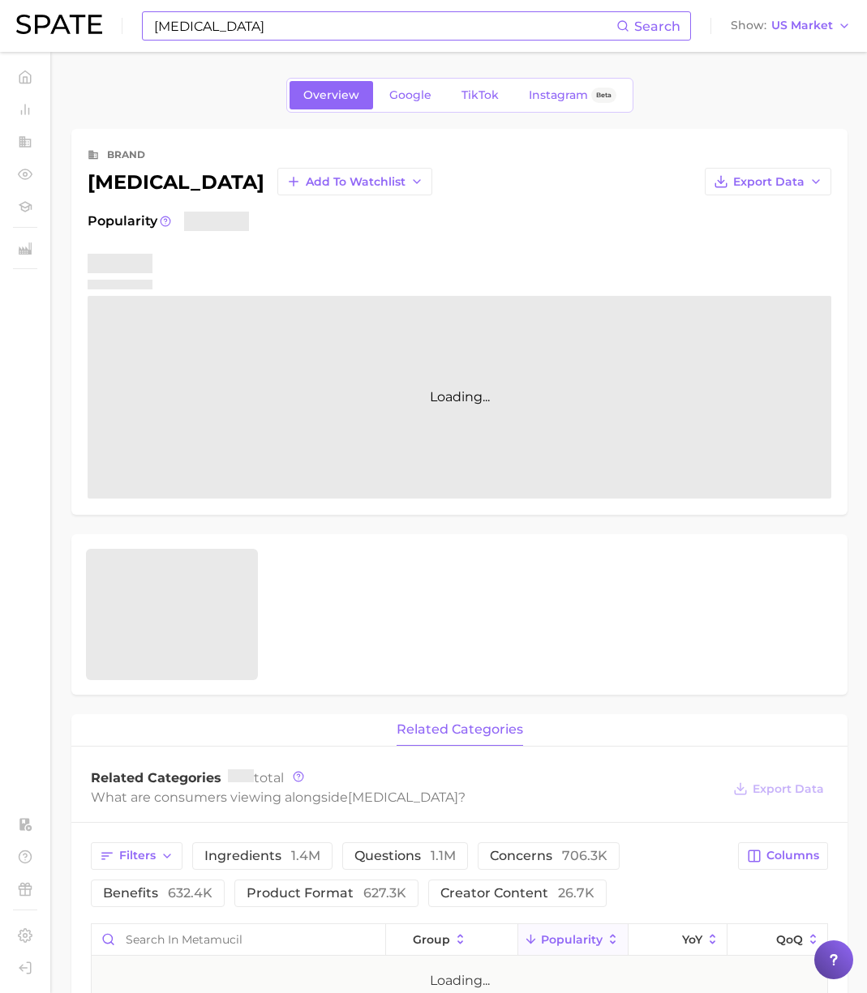
click at [145, 177] on div "[MEDICAL_DATA] Add to Watchlist" at bounding box center [260, 182] width 345 height 28
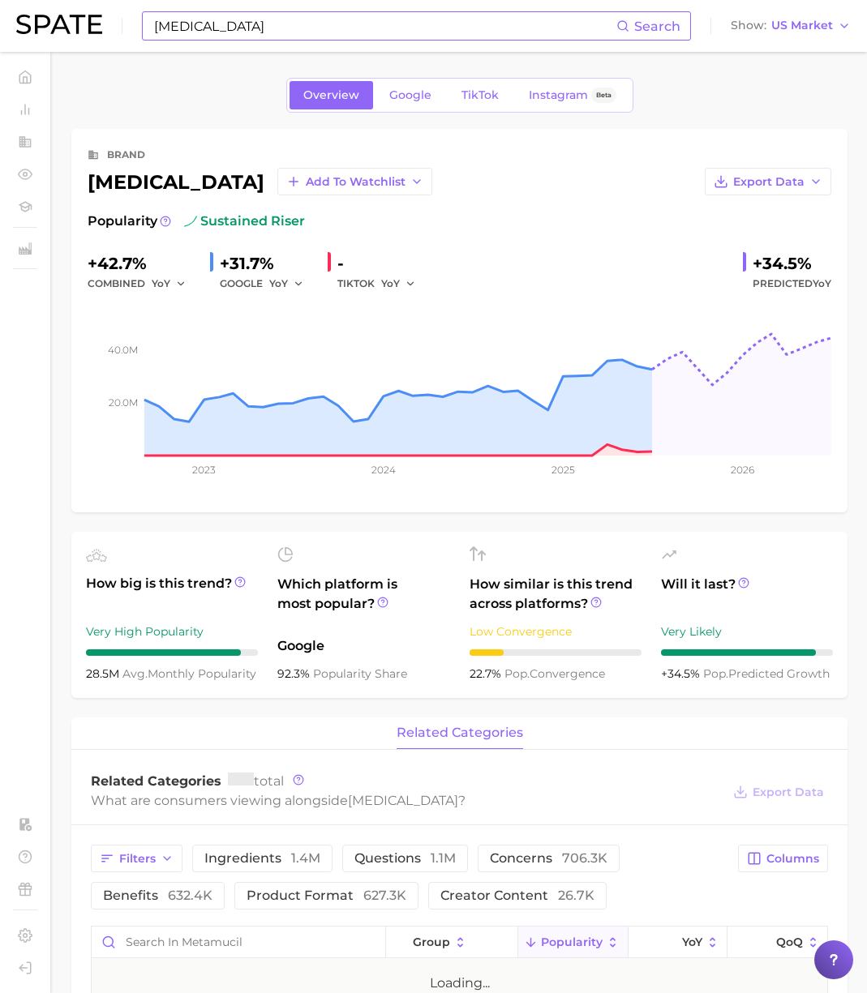
click at [147, 177] on div "[MEDICAL_DATA] Add to Watchlist" at bounding box center [260, 182] width 345 height 28
click at [163, 179] on div "[MEDICAL_DATA] Add to Watchlist" at bounding box center [260, 182] width 345 height 28
copy div "[MEDICAL_DATA]"
drag, startPoint x: 225, startPoint y: 28, endPoint x: 238, endPoint y: 27, distance: 12.3
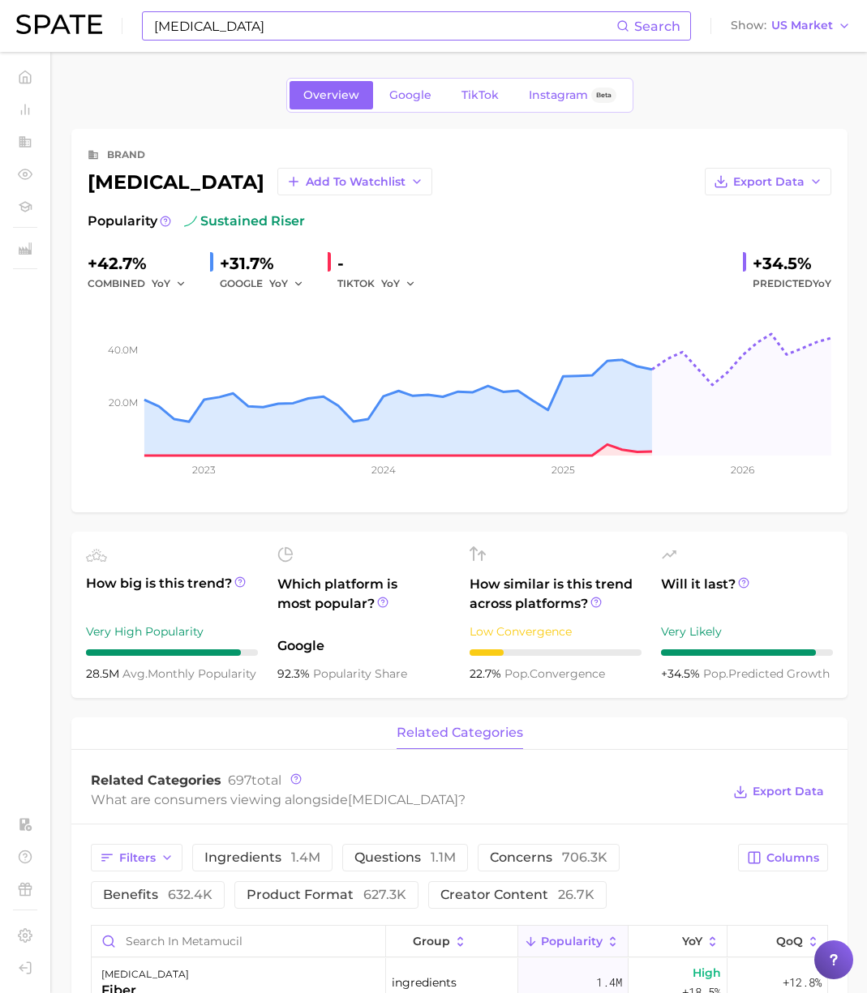
click at [230, 28] on input "[MEDICAL_DATA]" at bounding box center [384, 26] width 464 height 28
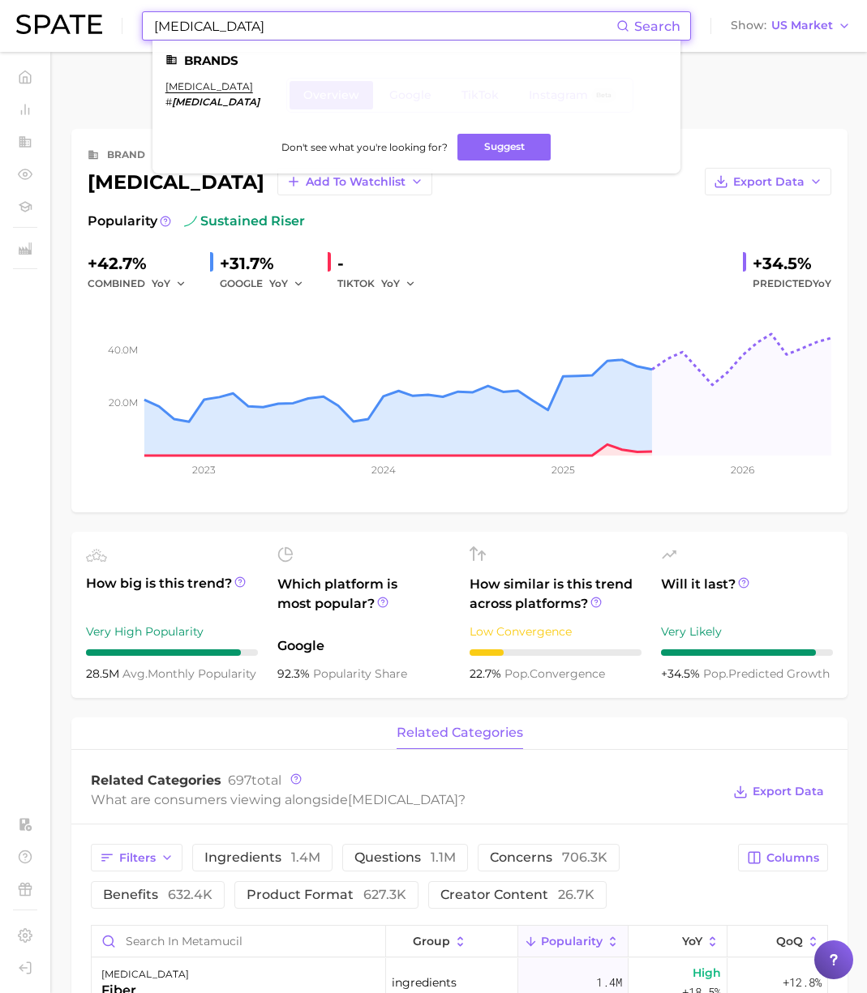
paste input "equate"
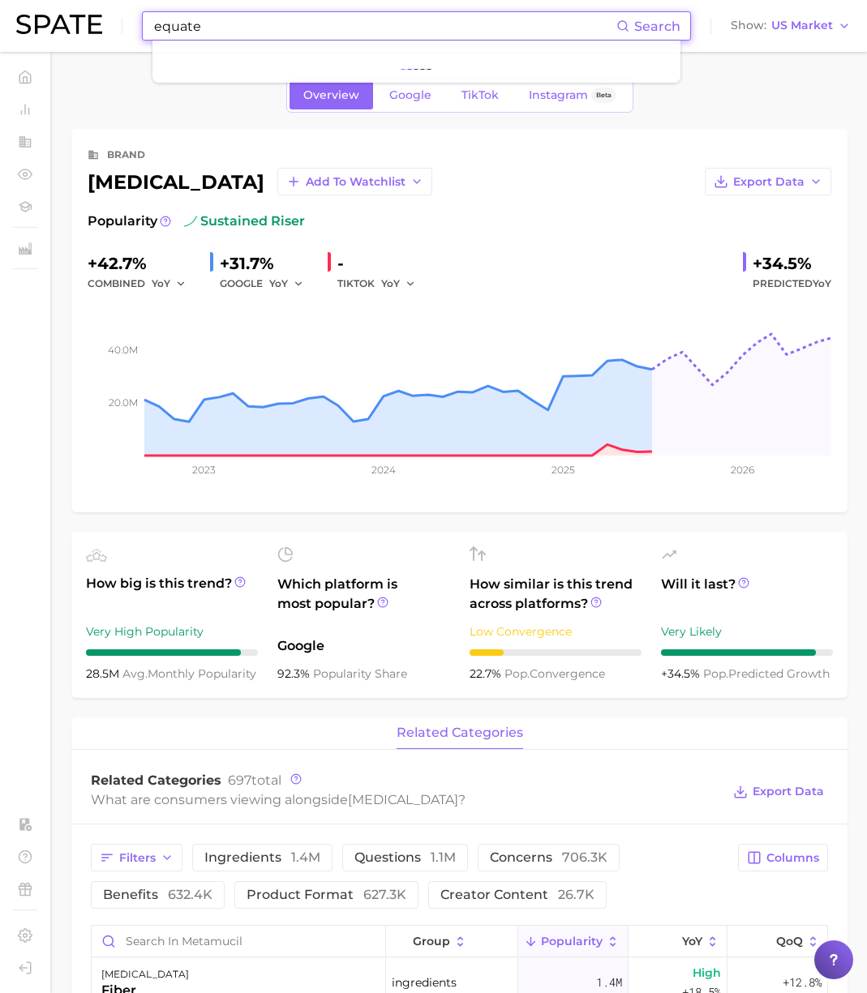
drag, startPoint x: 97, startPoint y: 20, endPoint x: 76, endPoint y: 20, distance: 21.1
click at [76, 20] on div "equate Search Show US Market" at bounding box center [433, 26] width 834 height 52
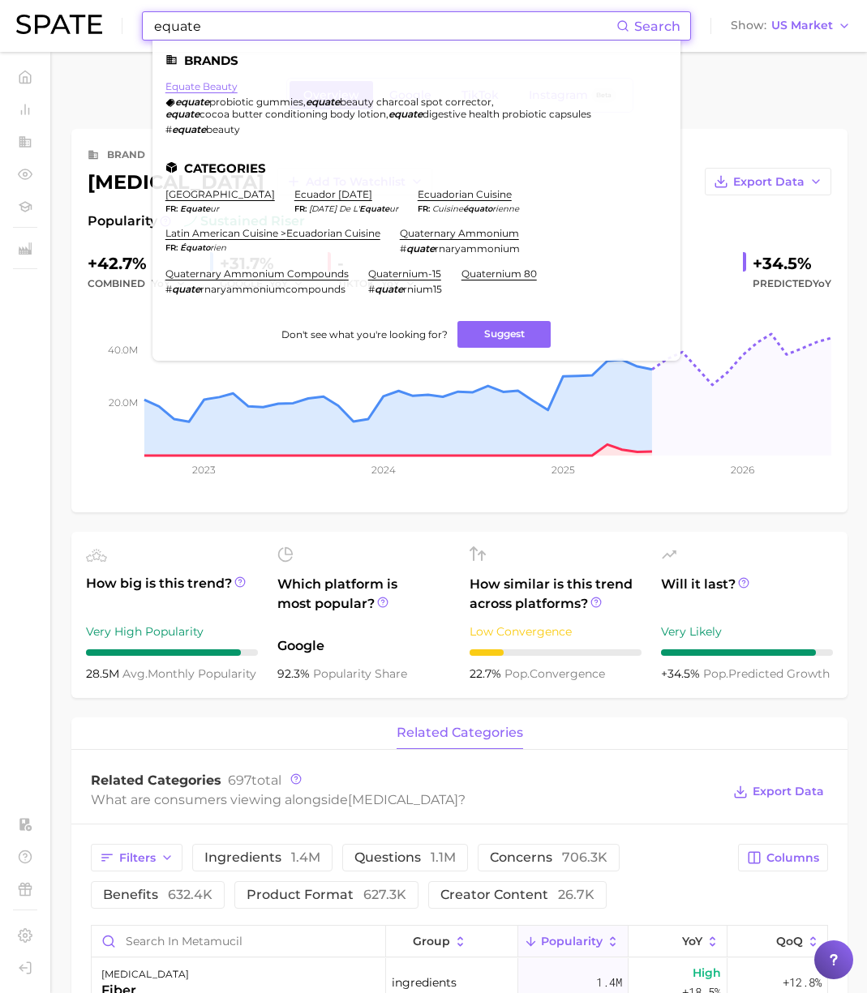
type input "equate"
click at [212, 90] on link "equate beauty" at bounding box center [201, 86] width 72 height 12
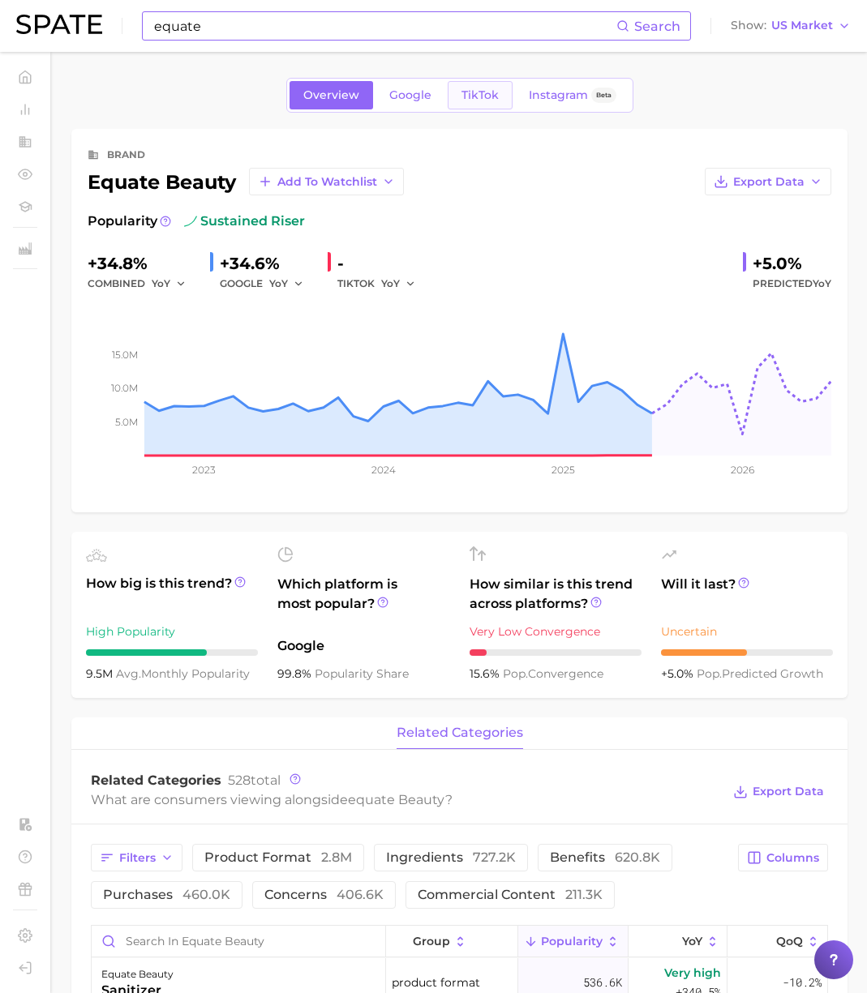
click at [473, 96] on span "TikTok" at bounding box center [479, 95] width 37 height 14
click at [223, 40] on div "equate Search" at bounding box center [416, 25] width 549 height 29
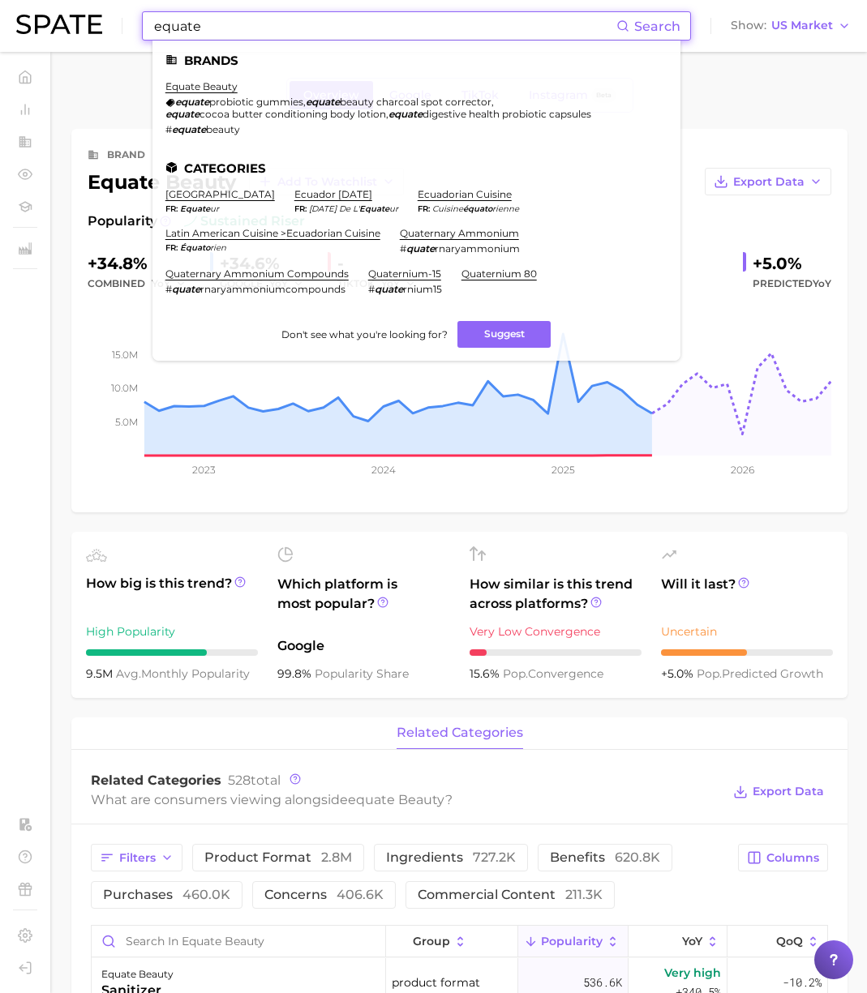
click at [230, 24] on input "equate" at bounding box center [384, 26] width 464 height 28
drag, startPoint x: 84, startPoint y: 345, endPoint x: 105, endPoint y: 309, distance: 42.5
click at [89, 334] on div "brand equate beauty Add to Watchlist Export Data Popularity sustained riser +34…" at bounding box center [459, 320] width 776 height 383
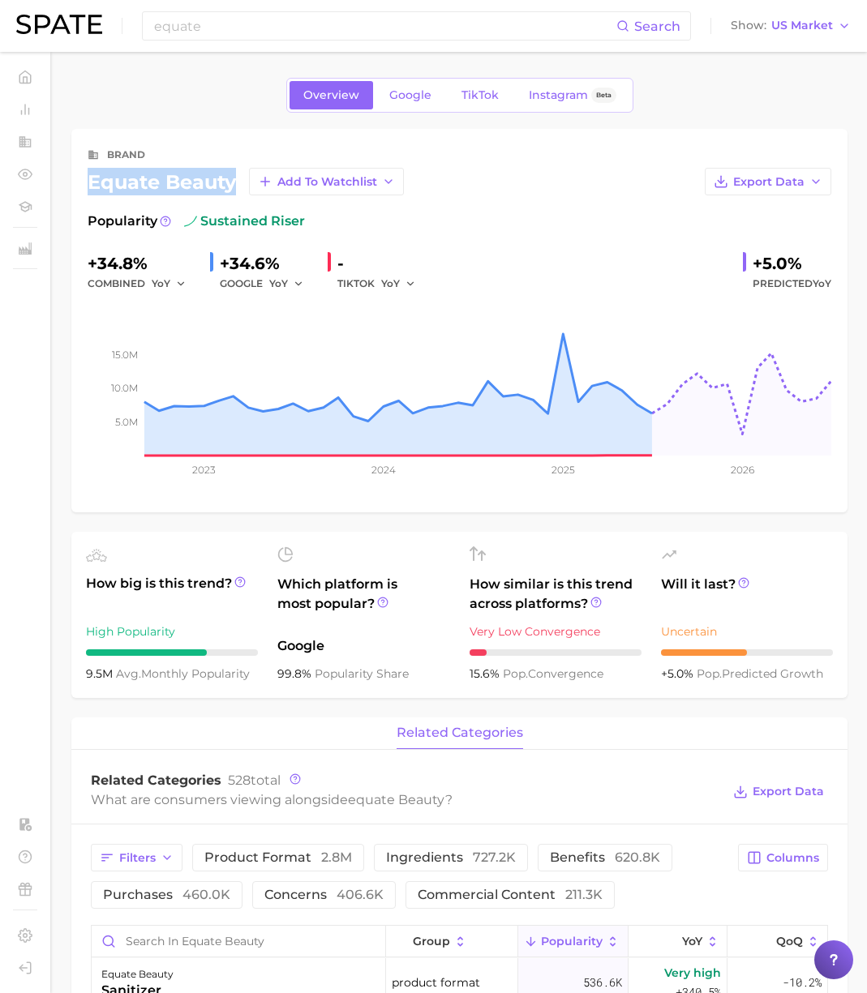
drag, startPoint x: 90, startPoint y: 182, endPoint x: 234, endPoint y: 182, distance: 144.3
click at [234, 182] on div "equate beauty Add to Watchlist" at bounding box center [246, 182] width 316 height 28
copy div "equate beauty"
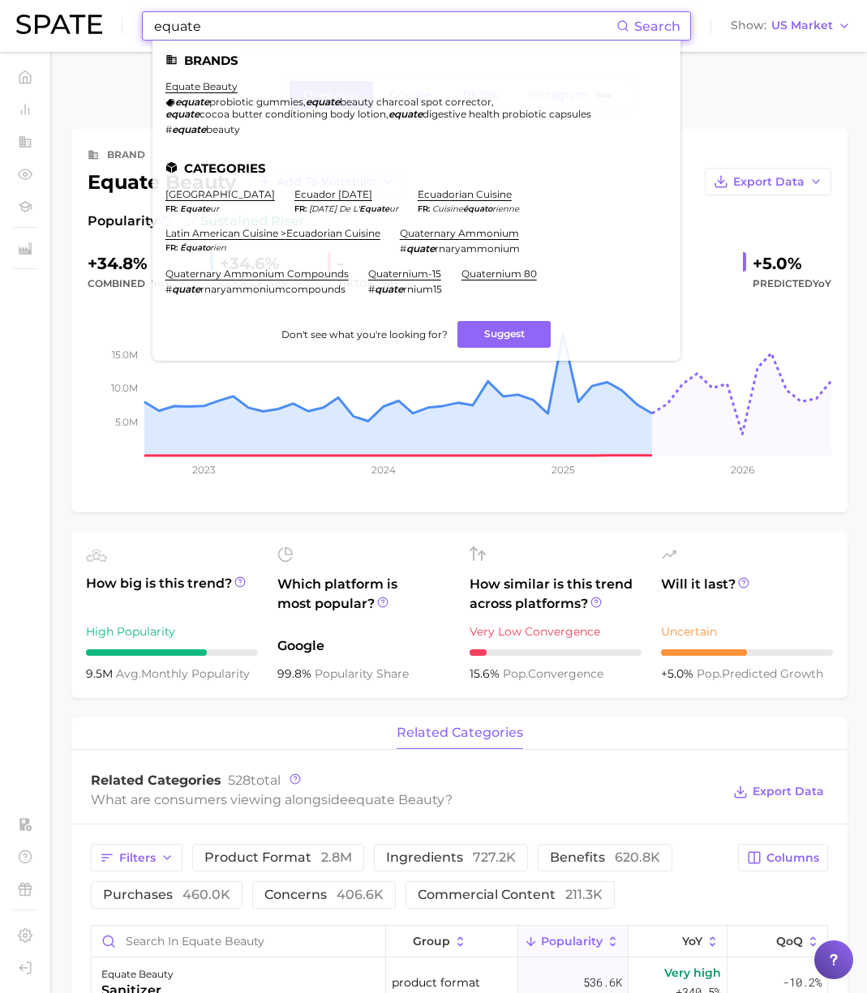
paste input "Yerba Prima"
drag, startPoint x: 163, startPoint y: 26, endPoint x: 189, endPoint y: 39, distance: 29.0
click at [107, 27] on div "Yerba Prima Search Brands equate beauty equate probiotic gummies , equate beaut…" at bounding box center [433, 26] width 834 height 52
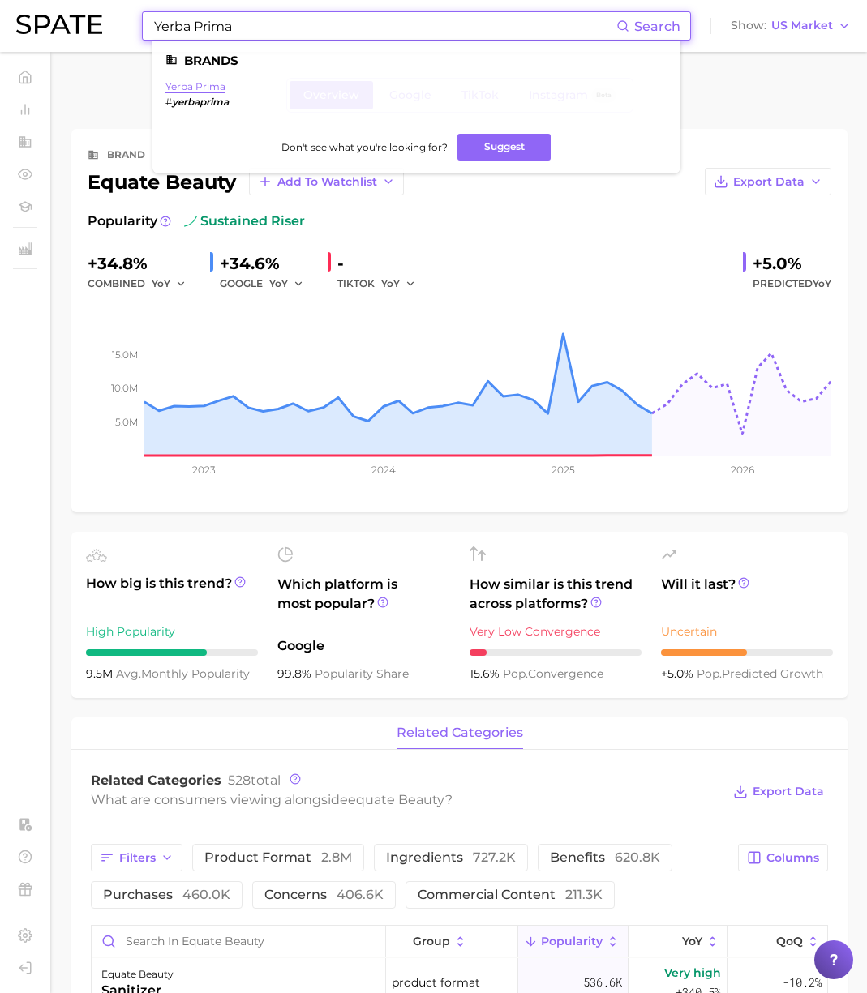
click at [199, 88] on link "yerba prima" at bounding box center [195, 86] width 60 height 12
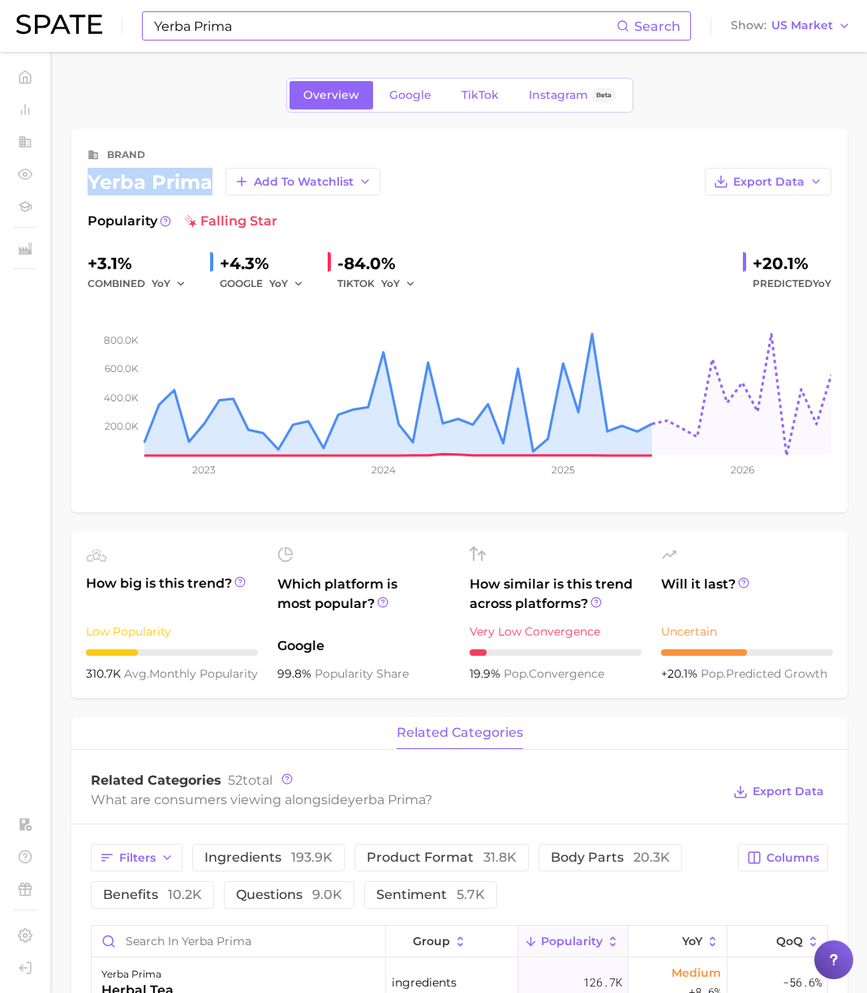
drag, startPoint x: 208, startPoint y: 183, endPoint x: 82, endPoint y: 195, distance: 126.3
click at [88, 186] on div "yerba prima Add to Watchlist" at bounding box center [234, 182] width 293 height 28
copy div "yerba prima"
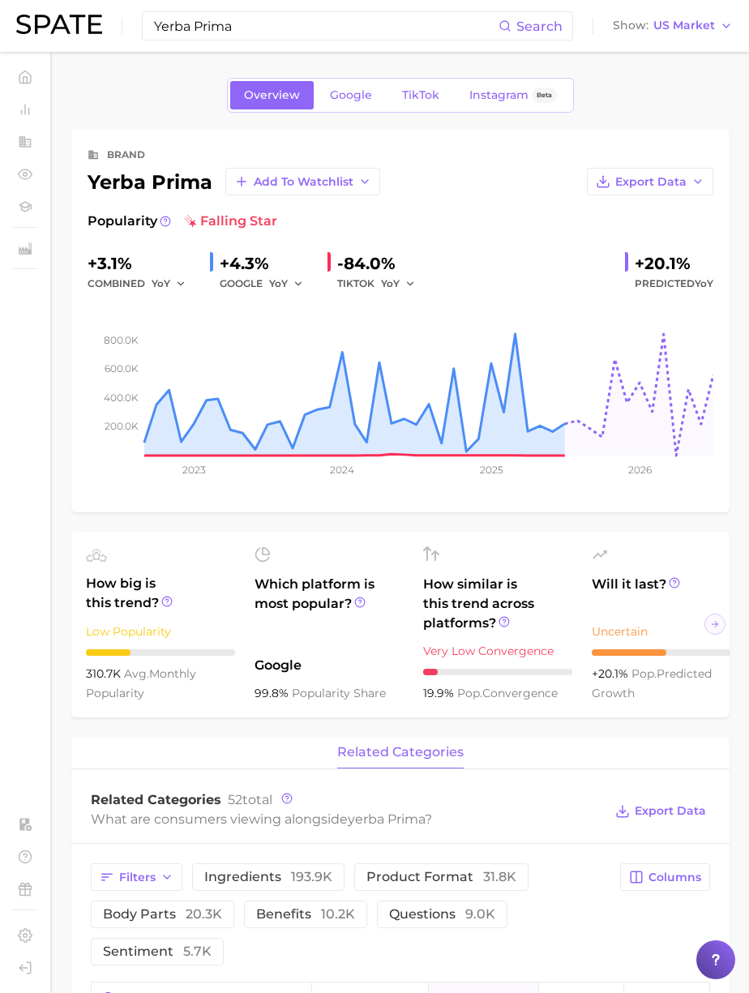
paste input "[GEOGRAPHIC_DATA]"
drag, startPoint x: 245, startPoint y: 26, endPoint x: 52, endPoint y: 19, distance: 193.1
click at [52, 19] on div "spring valley Search Show US Market" at bounding box center [374, 26] width 717 height 52
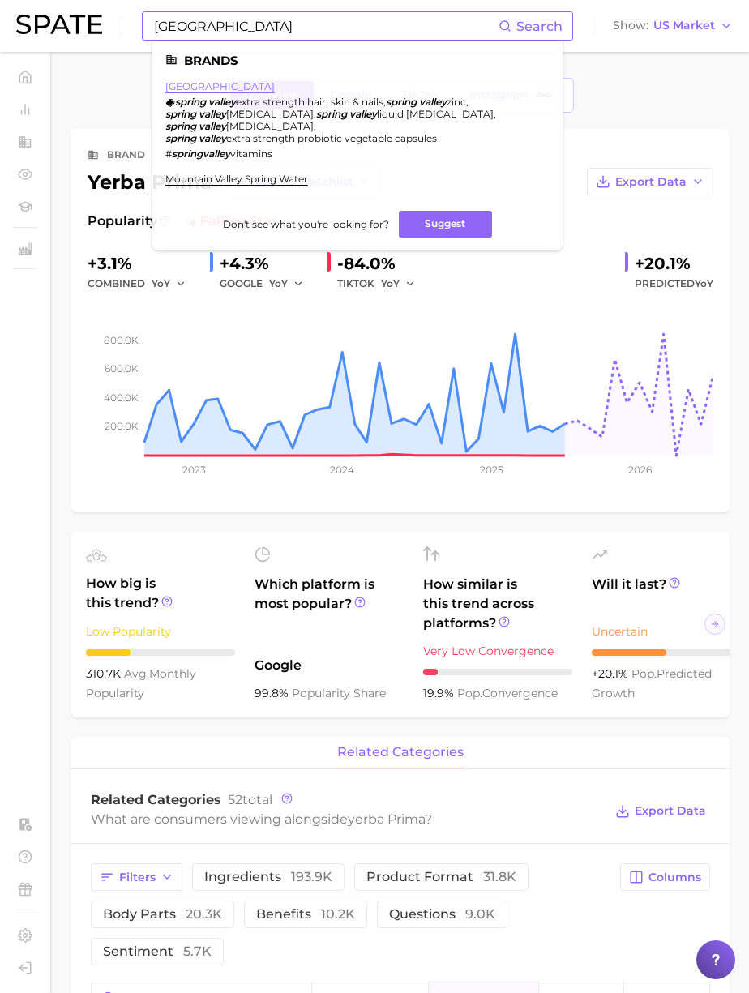
click at [214, 84] on link "[GEOGRAPHIC_DATA]" at bounding box center [219, 86] width 109 height 12
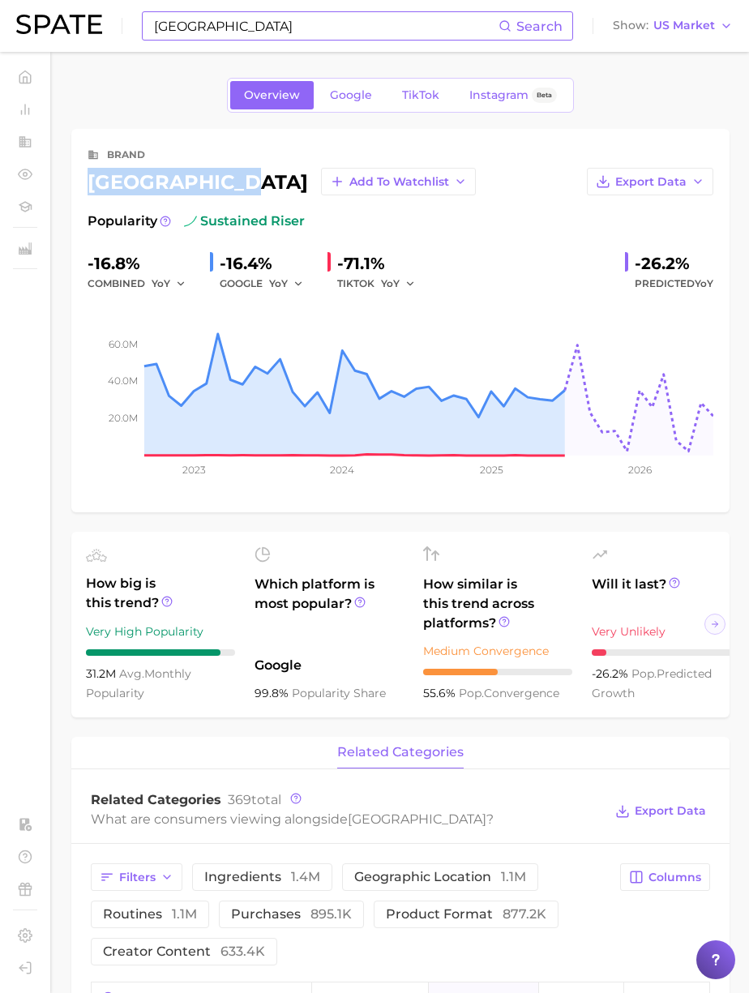
drag, startPoint x: 208, startPoint y: 182, endPoint x: 90, endPoint y: 181, distance: 117.6
click at [90, 181] on div "spring valley Add to Watchlist" at bounding box center [282, 182] width 388 height 28
click at [231, 24] on input "[GEOGRAPHIC_DATA]" at bounding box center [325, 26] width 346 height 28
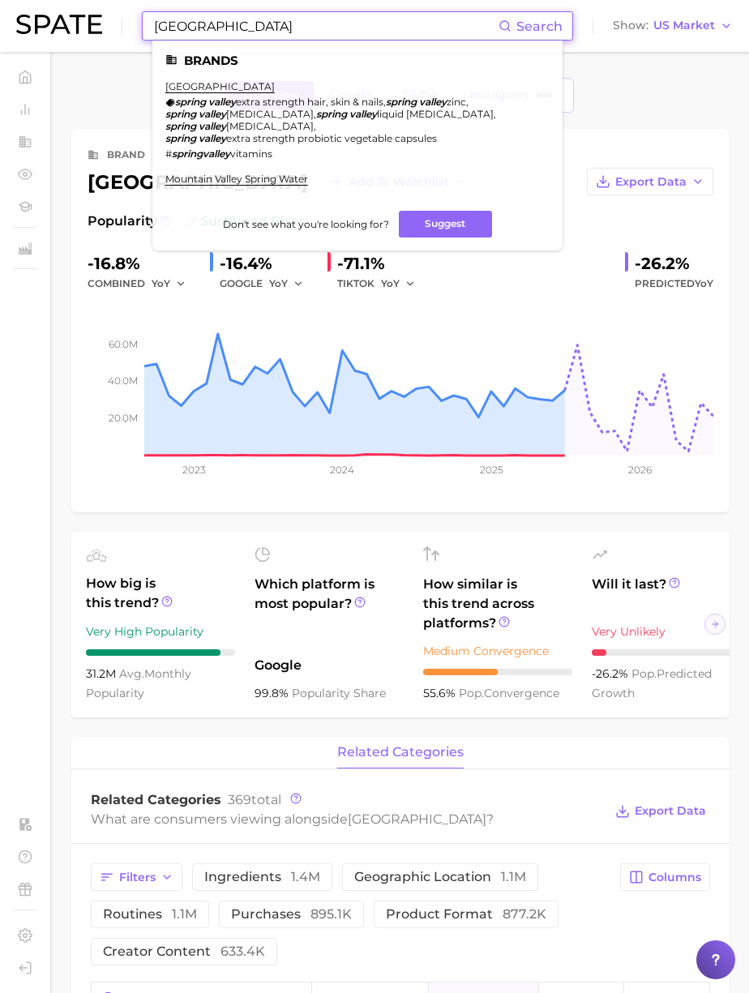
paste input "[MEDICAL_DATA]"
drag, startPoint x: 131, startPoint y: 28, endPoint x: 114, endPoint y: 27, distance: 17.1
click at [114, 27] on div "[MEDICAL_DATA] Search Brands spring valley spring valley extra strength hair, s…" at bounding box center [374, 26] width 717 height 52
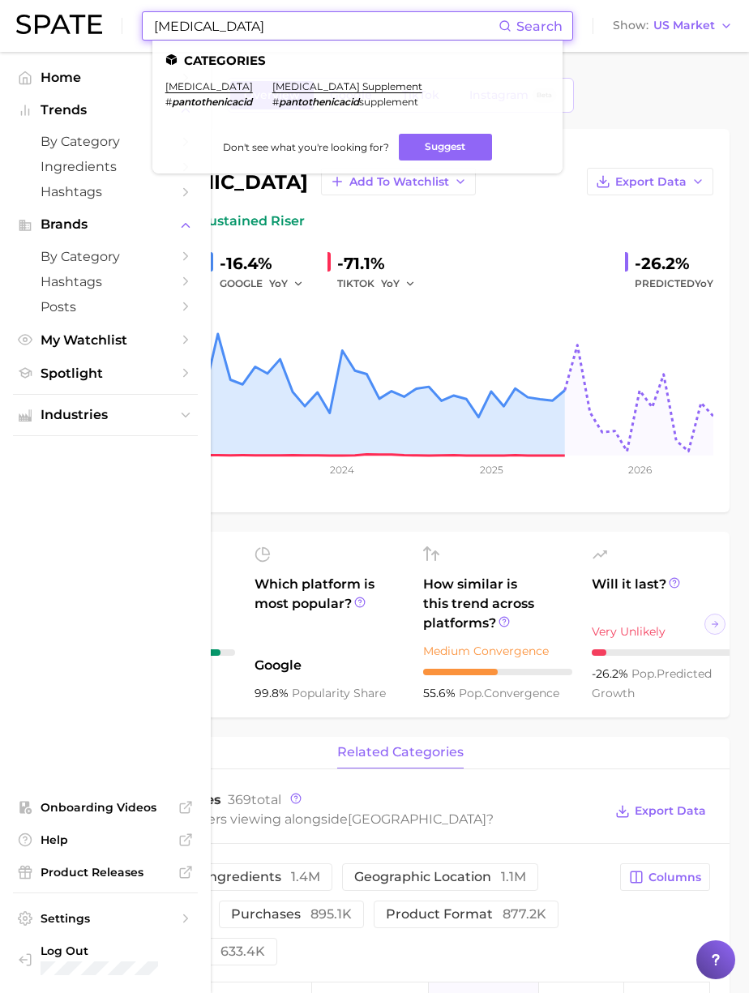
type input "[MEDICAL_DATA]"
